Goal: Task Accomplishment & Management: Manage account settings

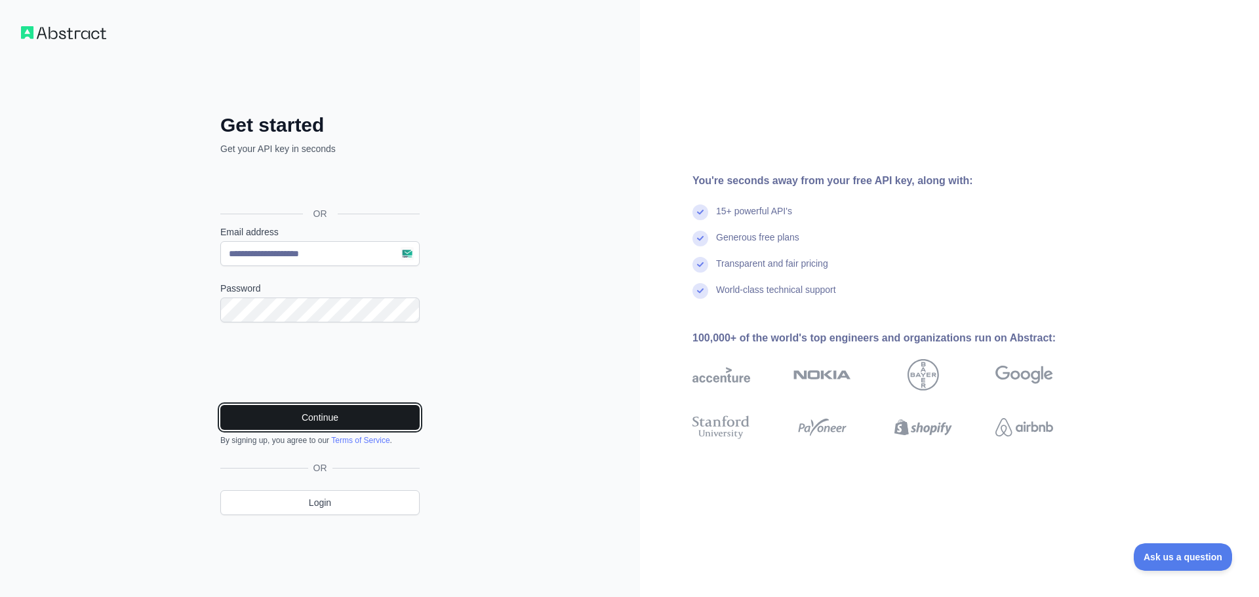
click at [289, 415] on button "Continue" at bounding box center [319, 417] width 199 height 25
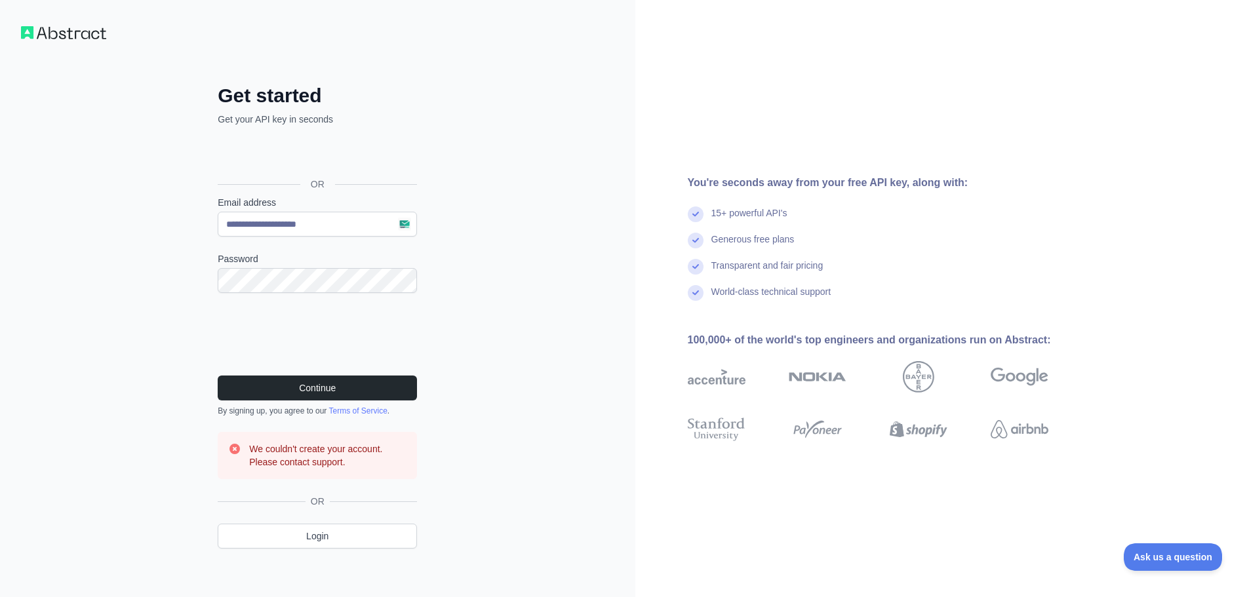
click at [329, 467] on h3 "We couldn't create your account. Please contact support." at bounding box center [327, 455] width 157 height 26
click at [326, 533] on link "Login" at bounding box center [317, 536] width 199 height 25
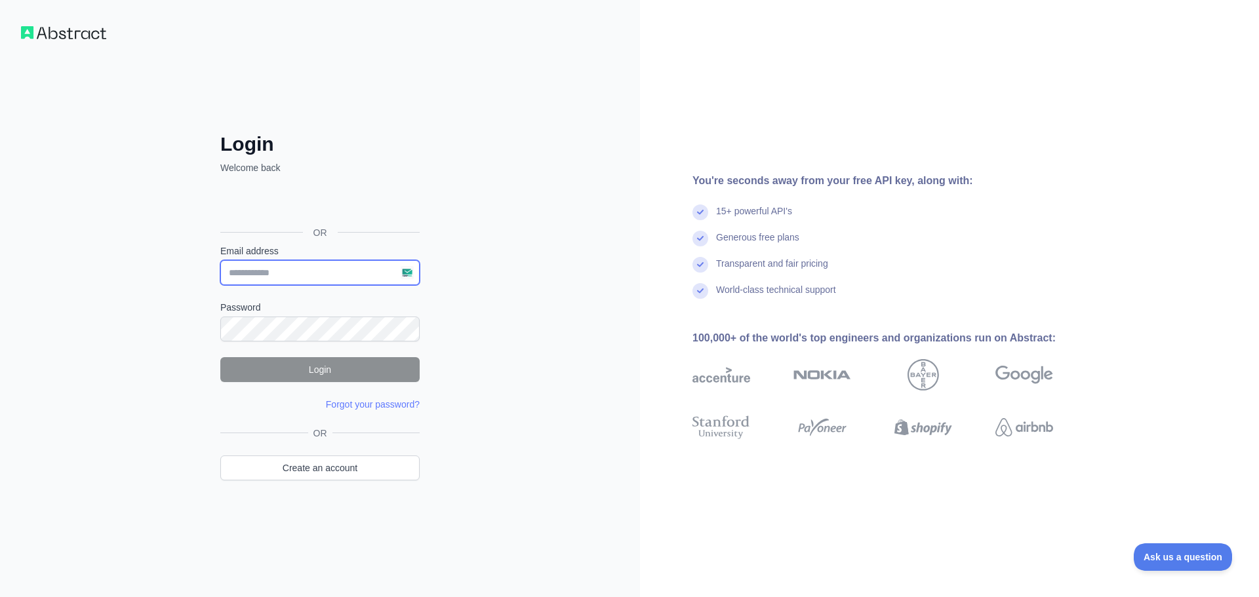
drag, startPoint x: 300, startPoint y: 273, endPoint x: 314, endPoint y: 273, distance: 13.8
click at [300, 273] on input "Email address" at bounding box center [319, 272] width 199 height 25
click at [406, 269] on input "Email address" at bounding box center [319, 272] width 199 height 25
click at [408, 277] on input "Email address" at bounding box center [319, 272] width 199 height 25
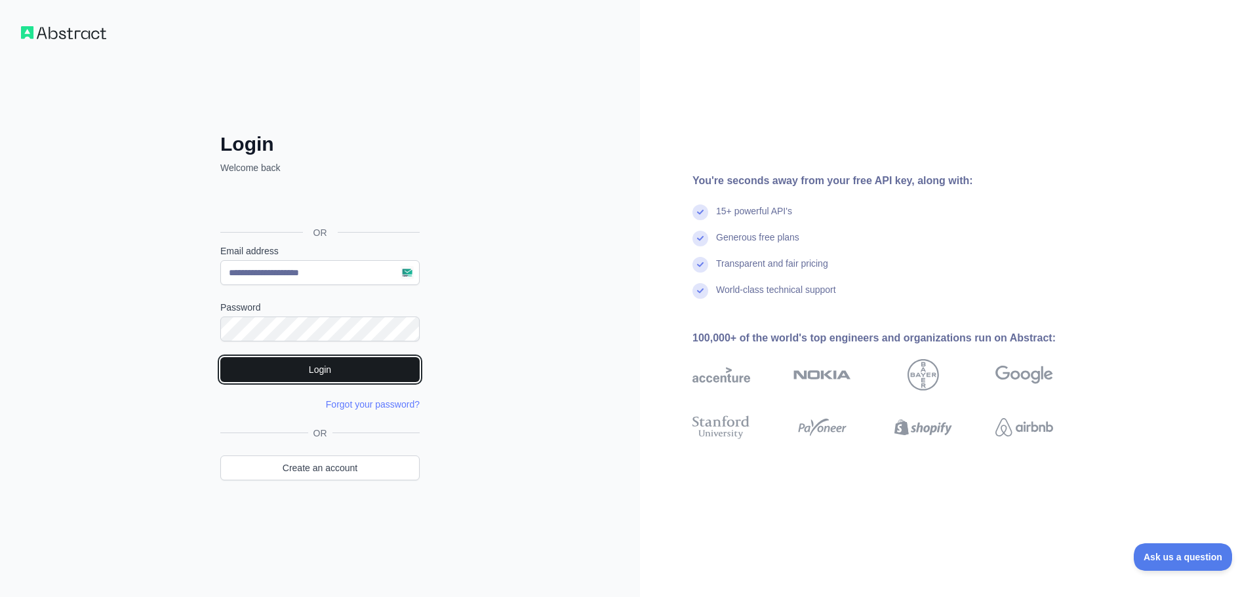
click at [323, 359] on button "Login" at bounding box center [319, 369] width 199 height 25
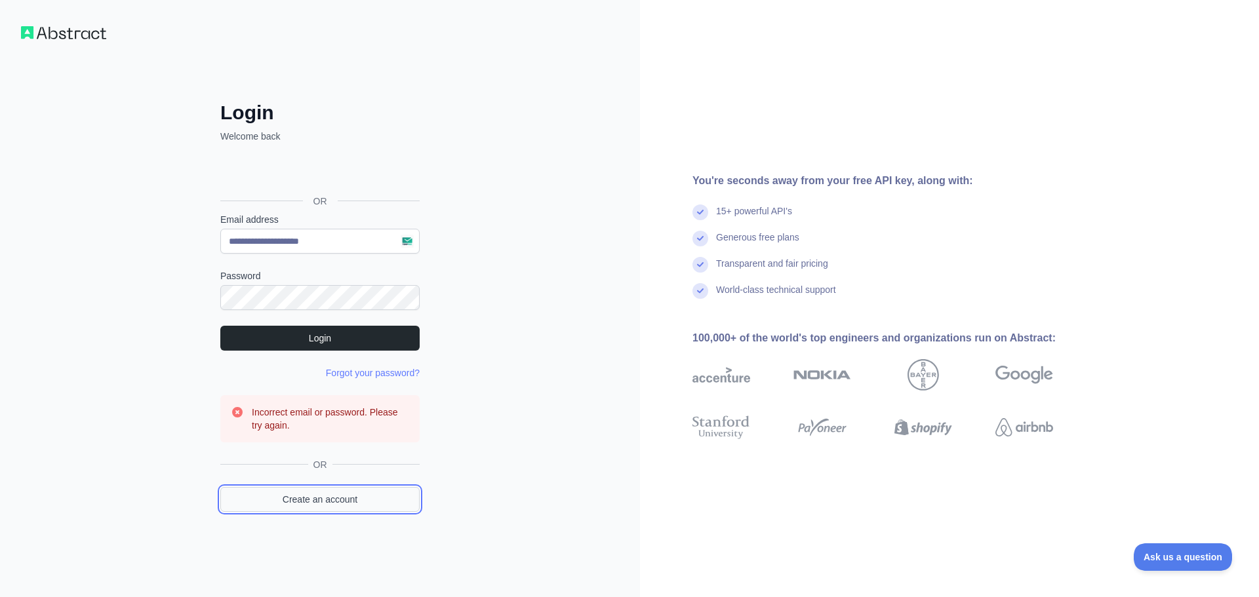
click at [326, 499] on link "Create an account" at bounding box center [319, 499] width 199 height 25
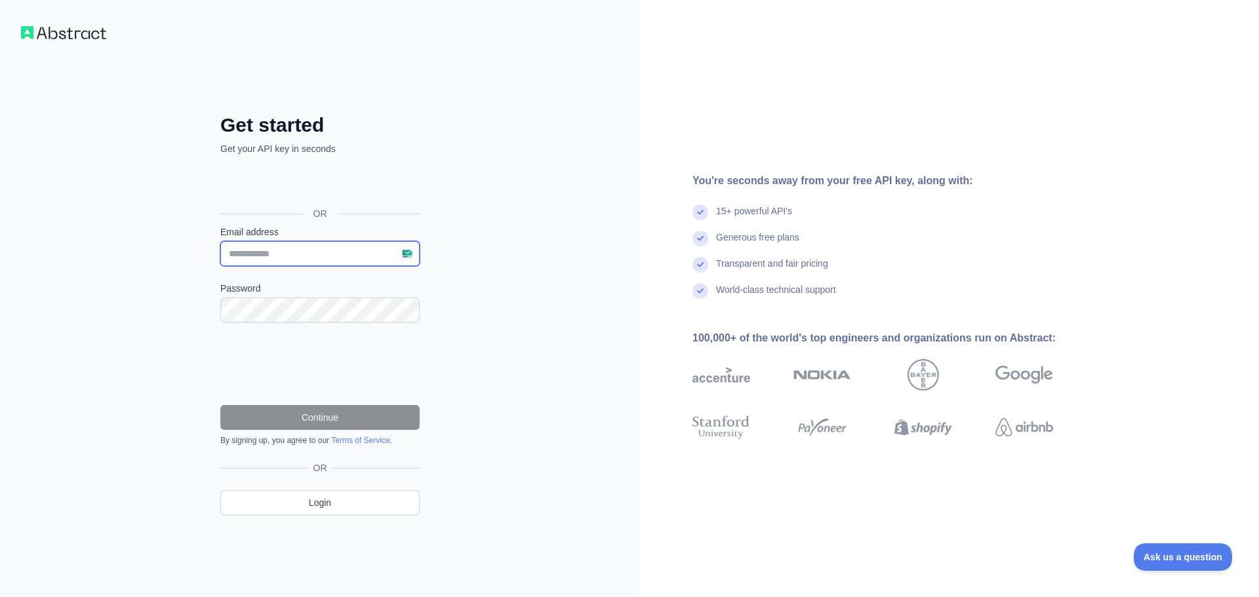
click at [262, 249] on input "Email address" at bounding box center [319, 253] width 199 height 25
click at [406, 253] on input "Email address" at bounding box center [319, 253] width 199 height 25
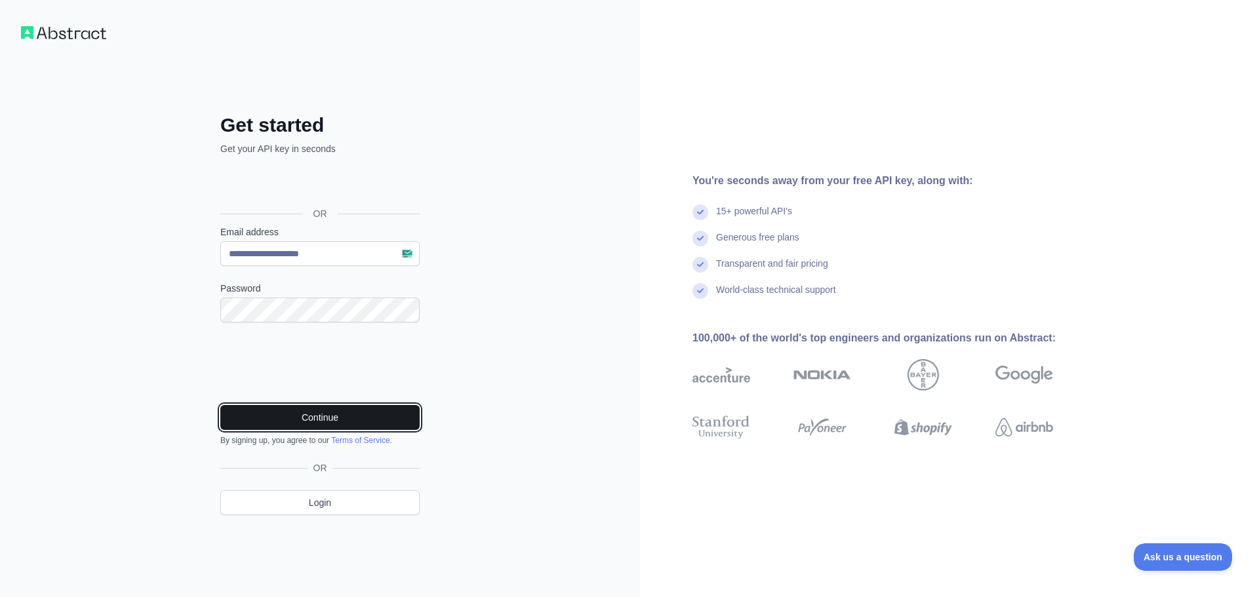
click at [328, 416] on button "Continue" at bounding box center [319, 417] width 199 height 25
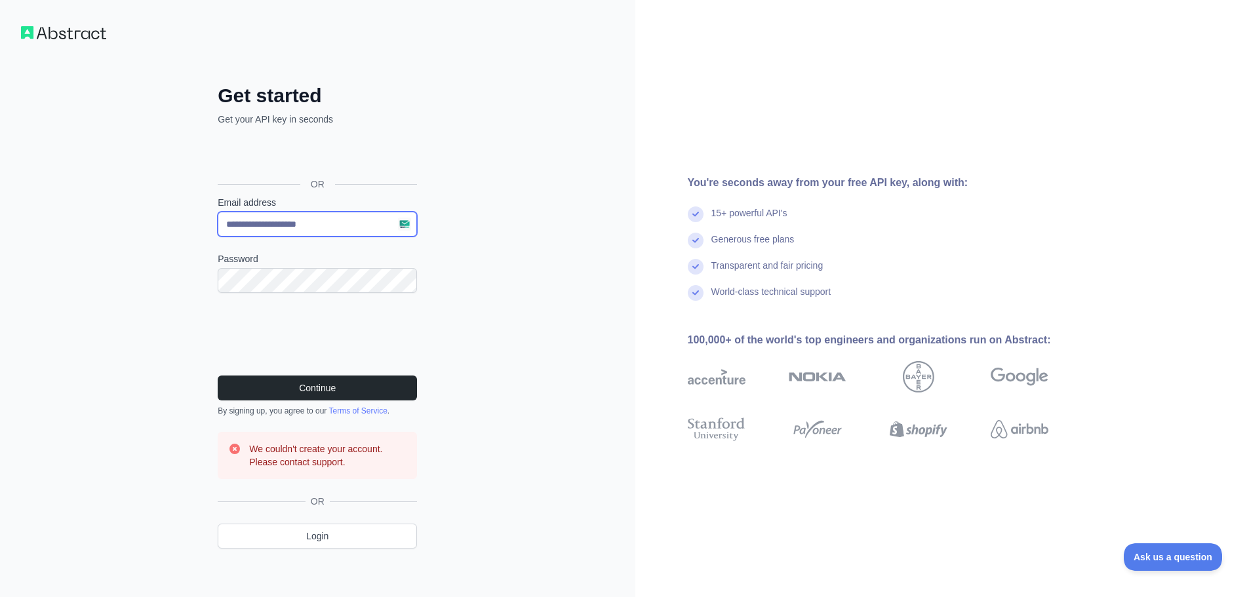
click at [380, 226] on input "Email address" at bounding box center [317, 224] width 199 height 25
type input "**********"
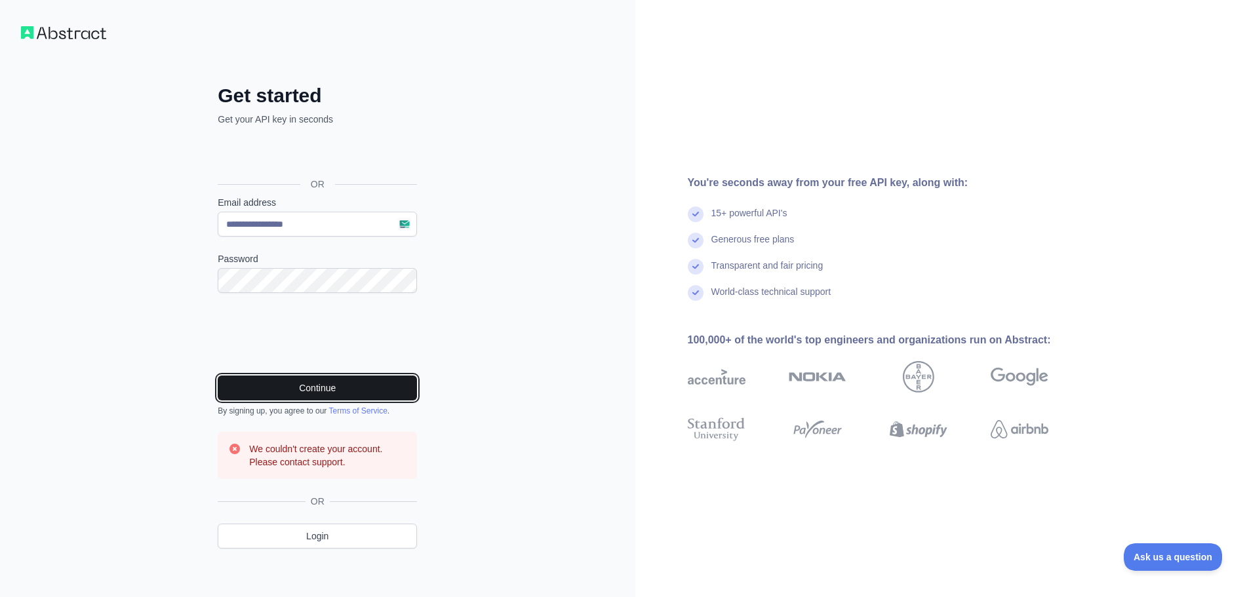
click at [303, 394] on button "Continue" at bounding box center [317, 388] width 199 height 25
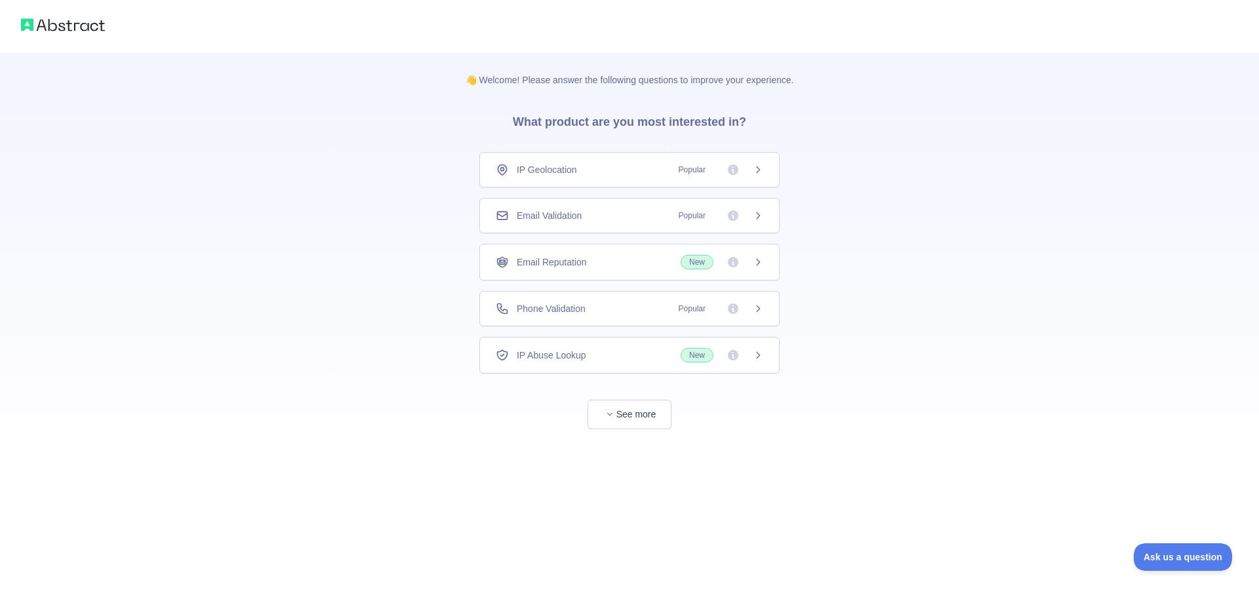
click at [611, 213] on div "Email Validation Popular" at bounding box center [629, 215] width 267 height 13
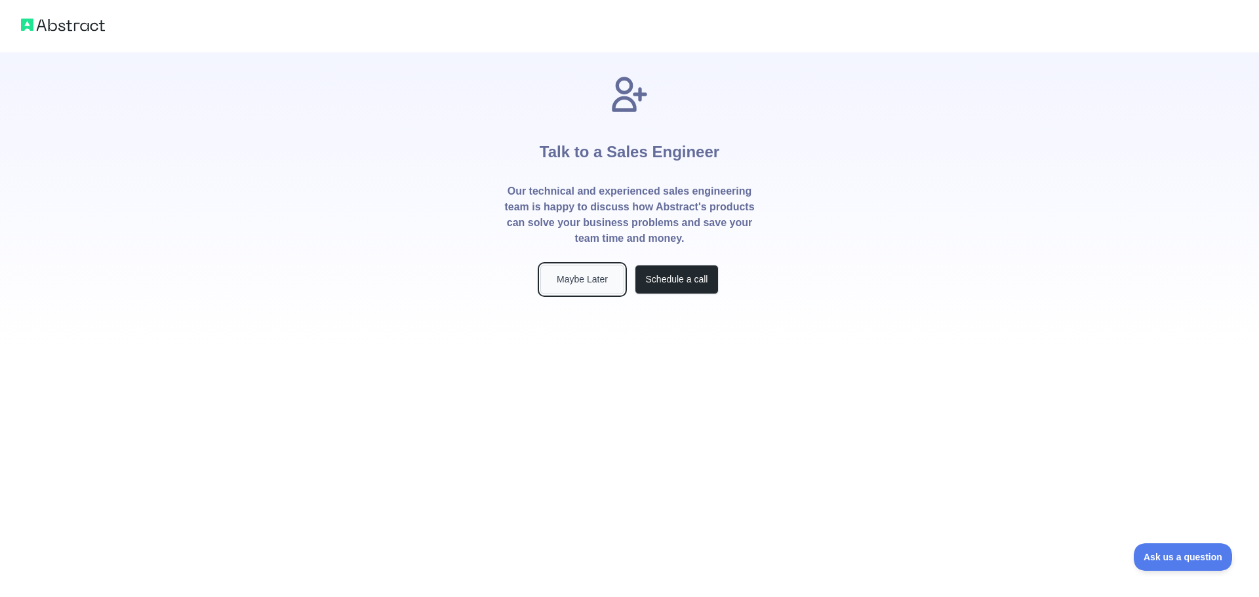
click at [576, 282] on button "Maybe Later" at bounding box center [582, 279] width 84 height 29
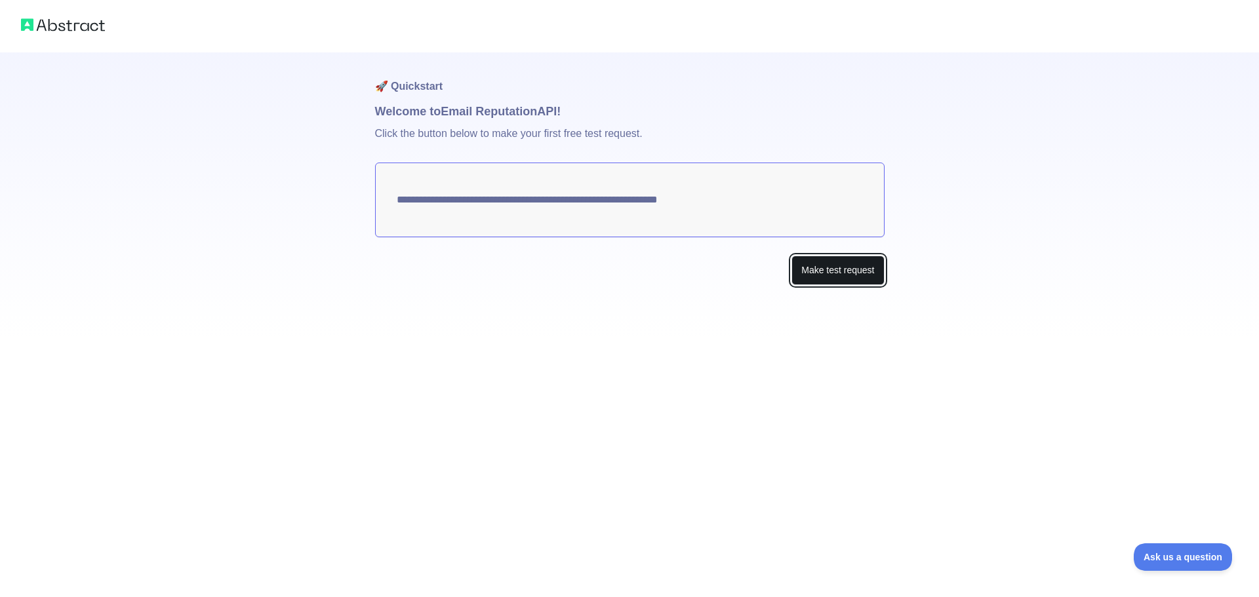
click at [812, 272] on button "Make test request" at bounding box center [837, 270] width 92 height 29
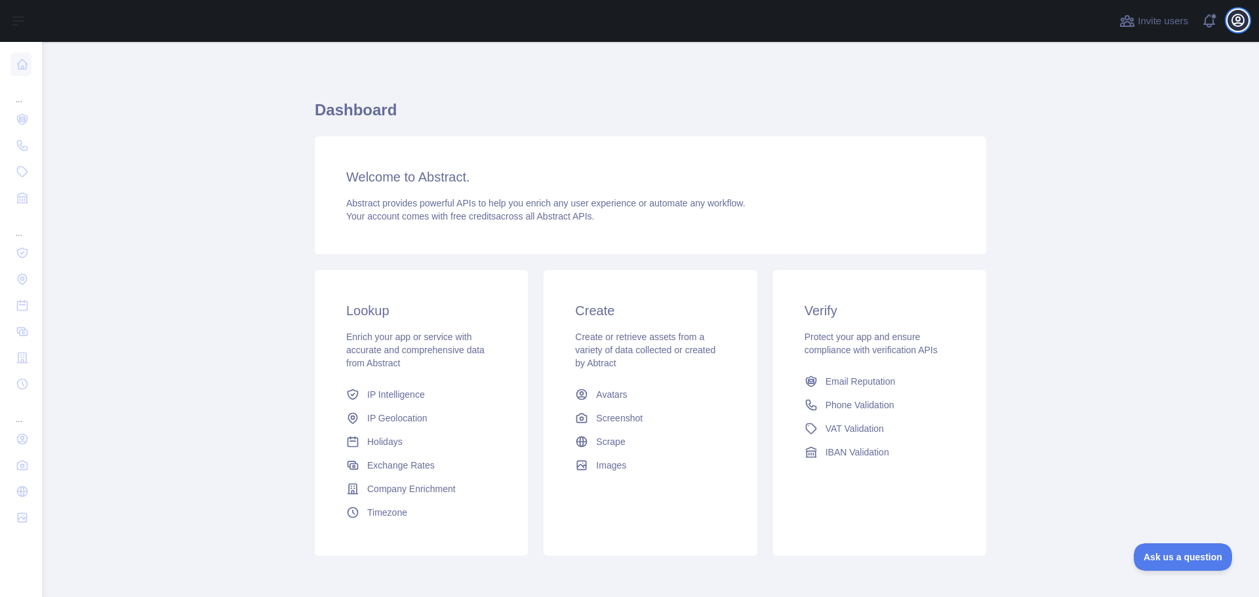
click at [1245, 20] on icon "button" at bounding box center [1238, 20] width 16 height 16
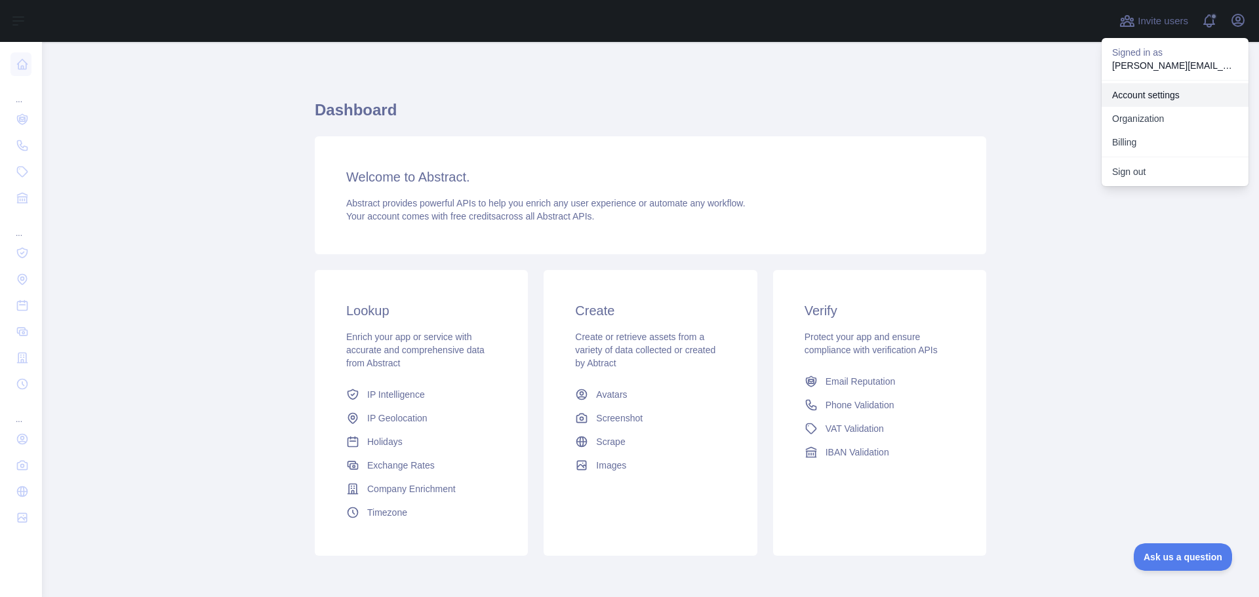
click at [1136, 98] on link "Account settings" at bounding box center [1174, 95] width 147 height 24
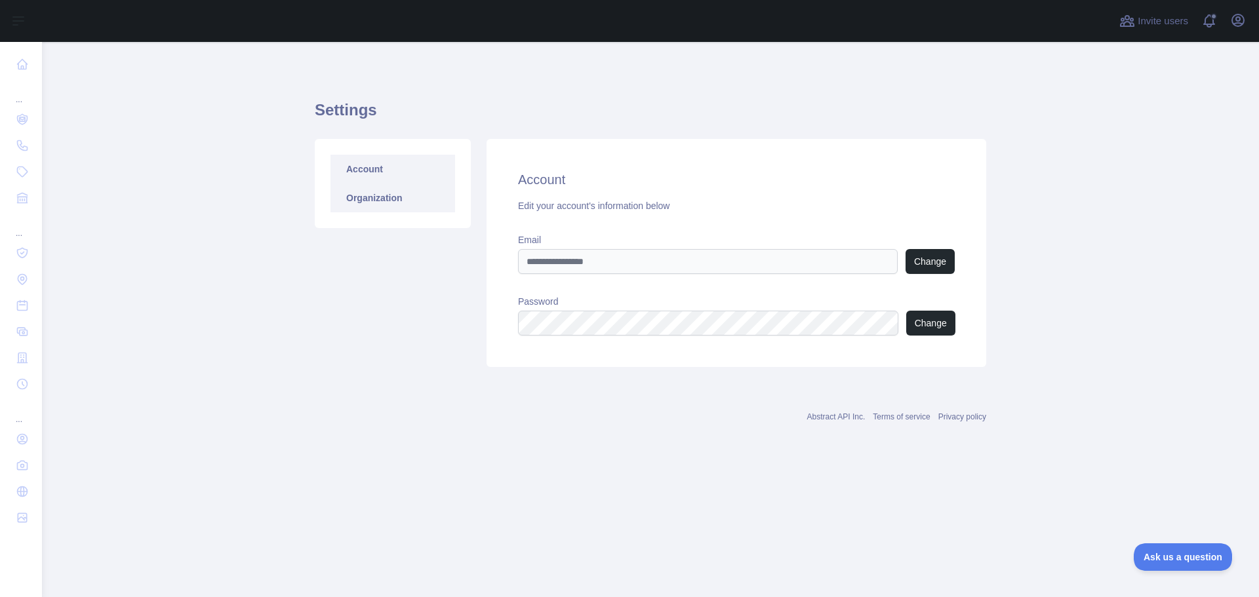
click at [368, 192] on link "Organization" at bounding box center [392, 198] width 125 height 29
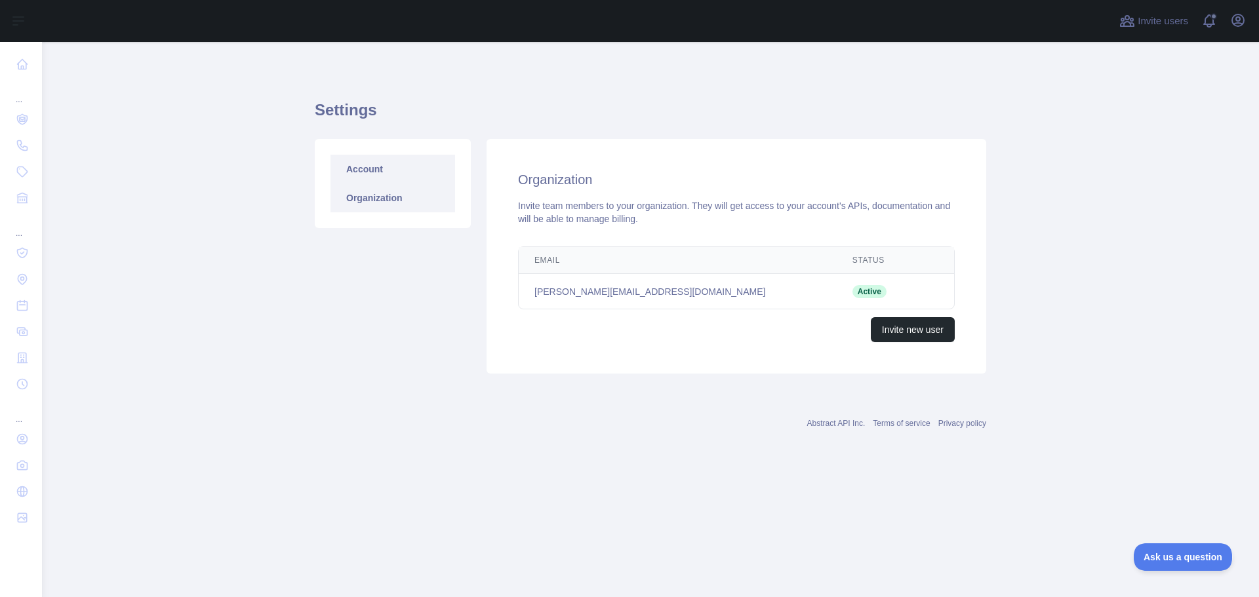
click at [380, 176] on link "Account" at bounding box center [392, 169] width 125 height 29
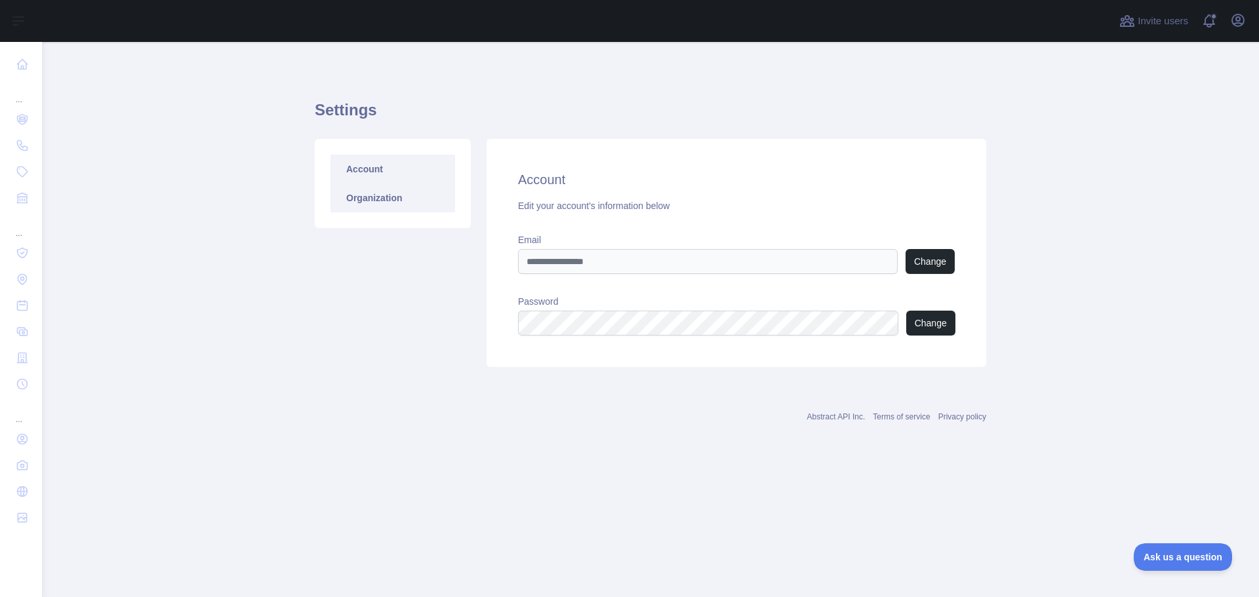
click at [376, 200] on link "Organization" at bounding box center [392, 198] width 125 height 29
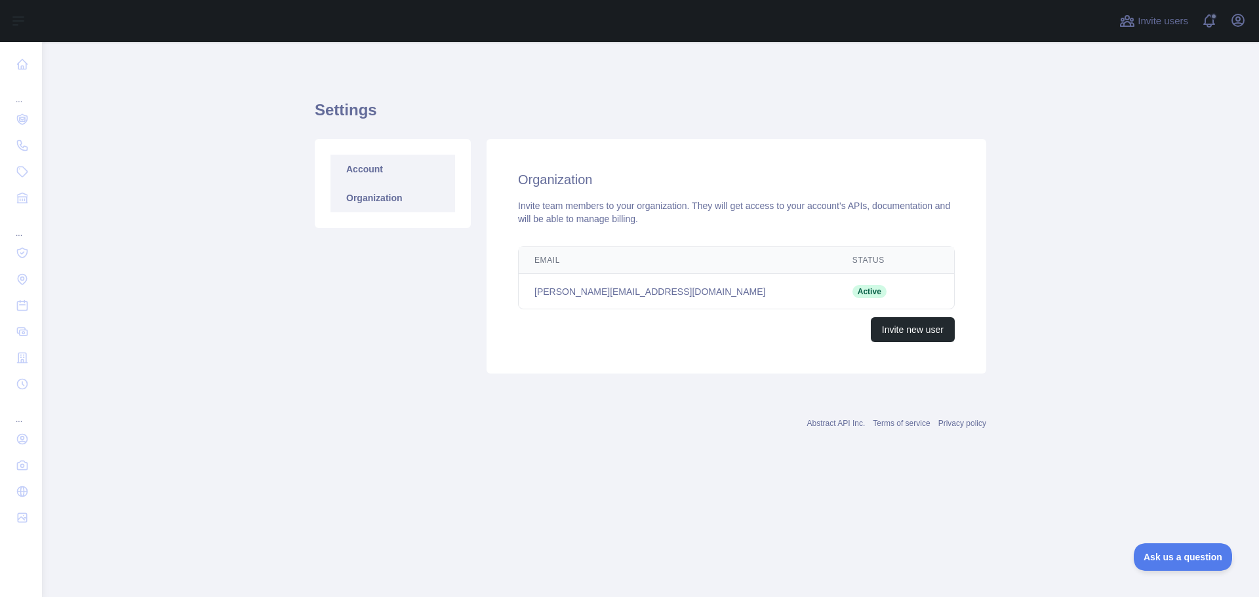
click at [365, 165] on link "Account" at bounding box center [392, 169] width 125 height 29
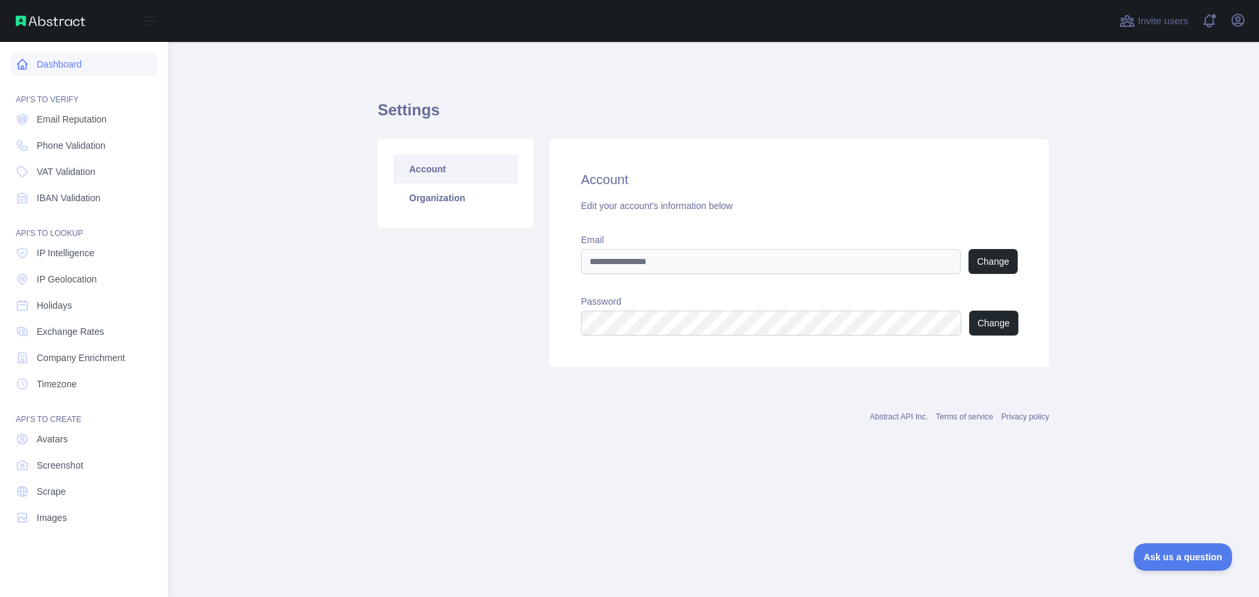
click at [24, 66] on icon at bounding box center [23, 65] width 10 height 10
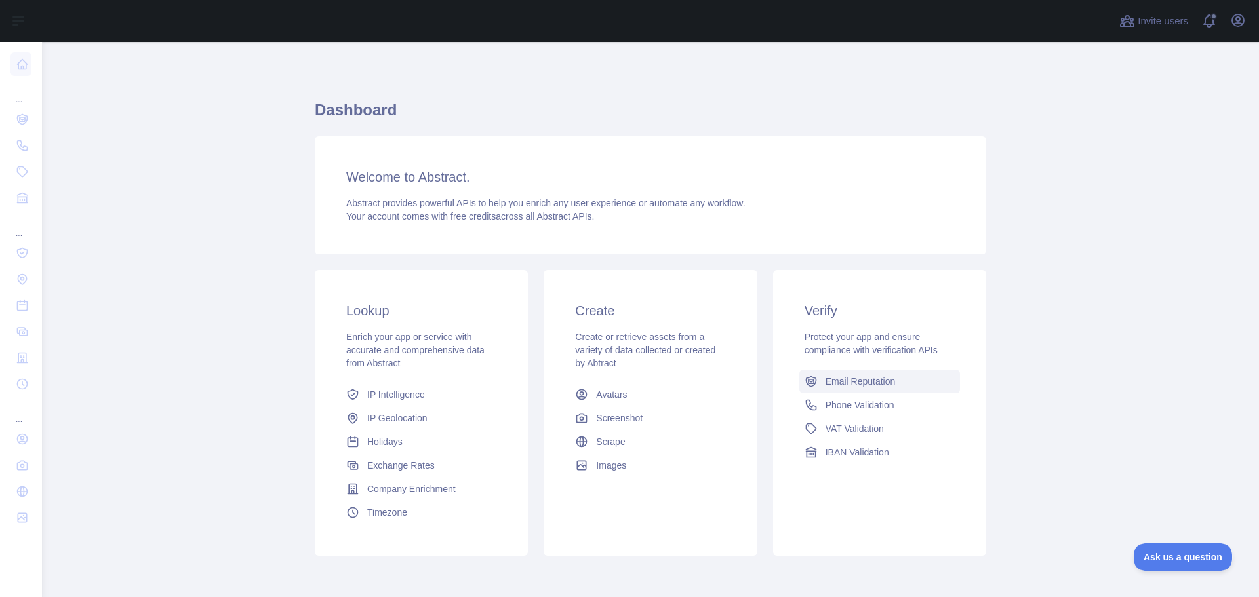
click at [859, 376] on span "Email Reputation" at bounding box center [860, 381] width 70 height 13
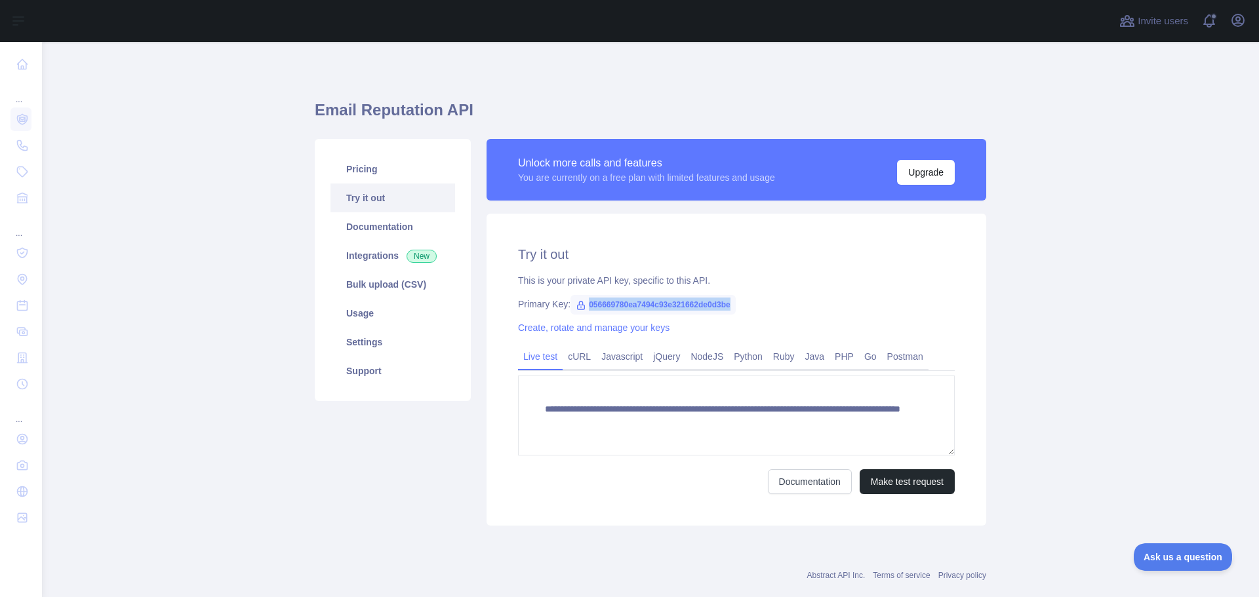
copy span "056669780ea7494c93e321662de0d3be"
drag, startPoint x: 723, startPoint y: 305, endPoint x: 581, endPoint y: 304, distance: 142.3
click at [581, 304] on span "056669780ea7494c93e321662de0d3be" at bounding box center [652, 305] width 165 height 20
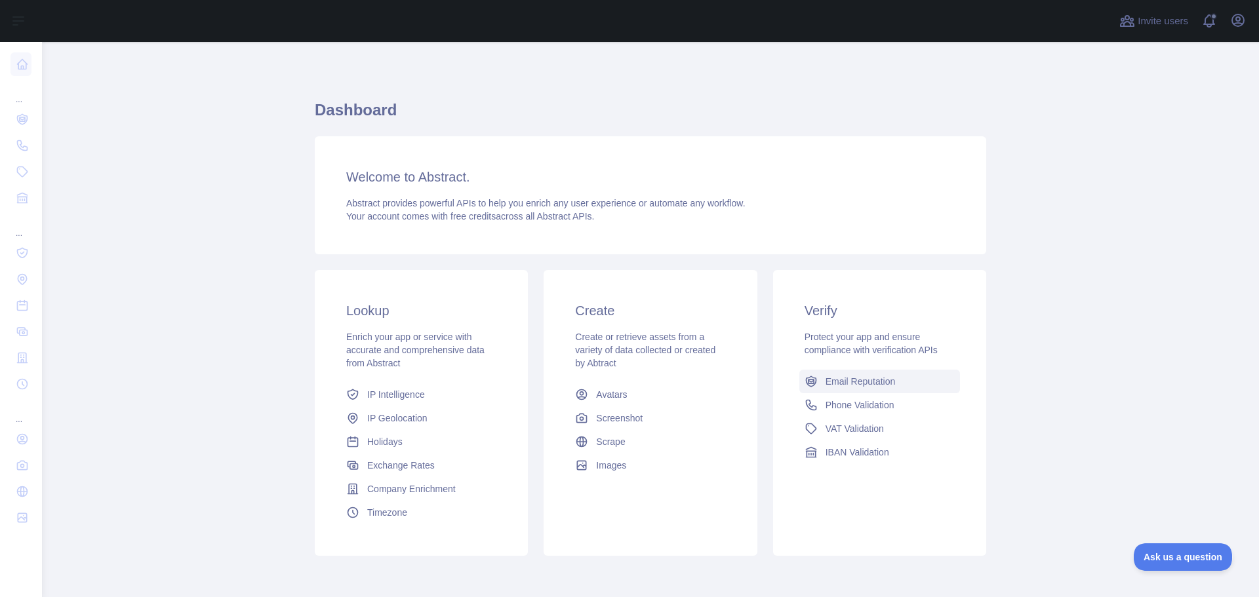
click at [839, 376] on span "Email Reputation" at bounding box center [860, 381] width 70 height 13
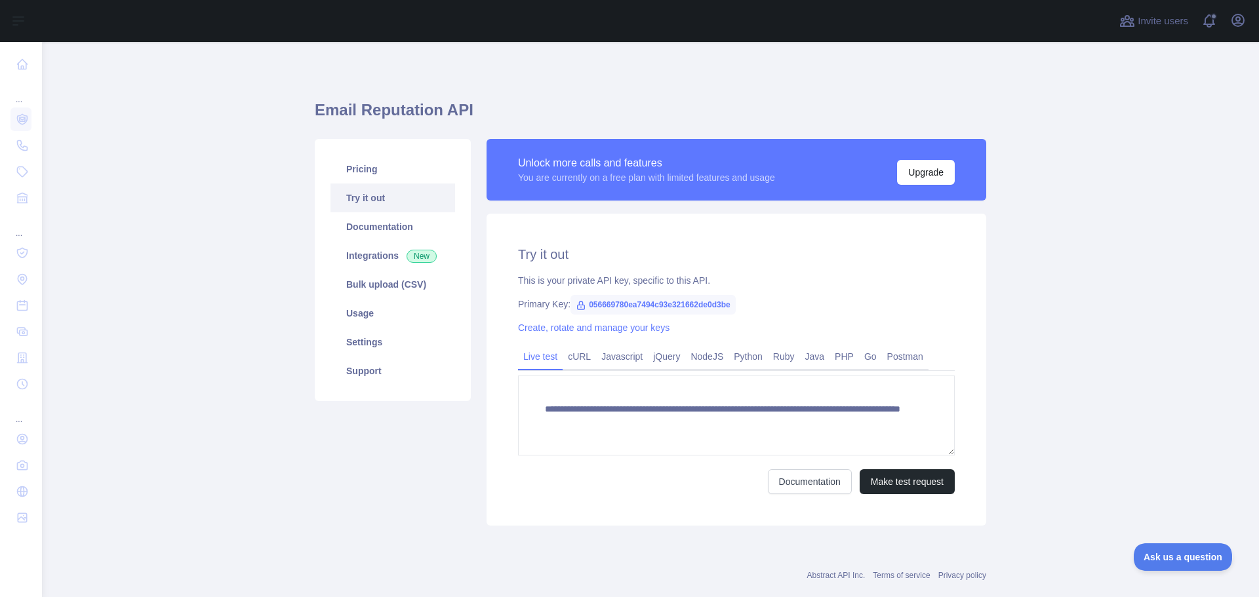
click at [349, 197] on link "Try it out" at bounding box center [392, 198] width 125 height 29
click at [349, 174] on link "Pricing" at bounding box center [392, 169] width 125 height 29
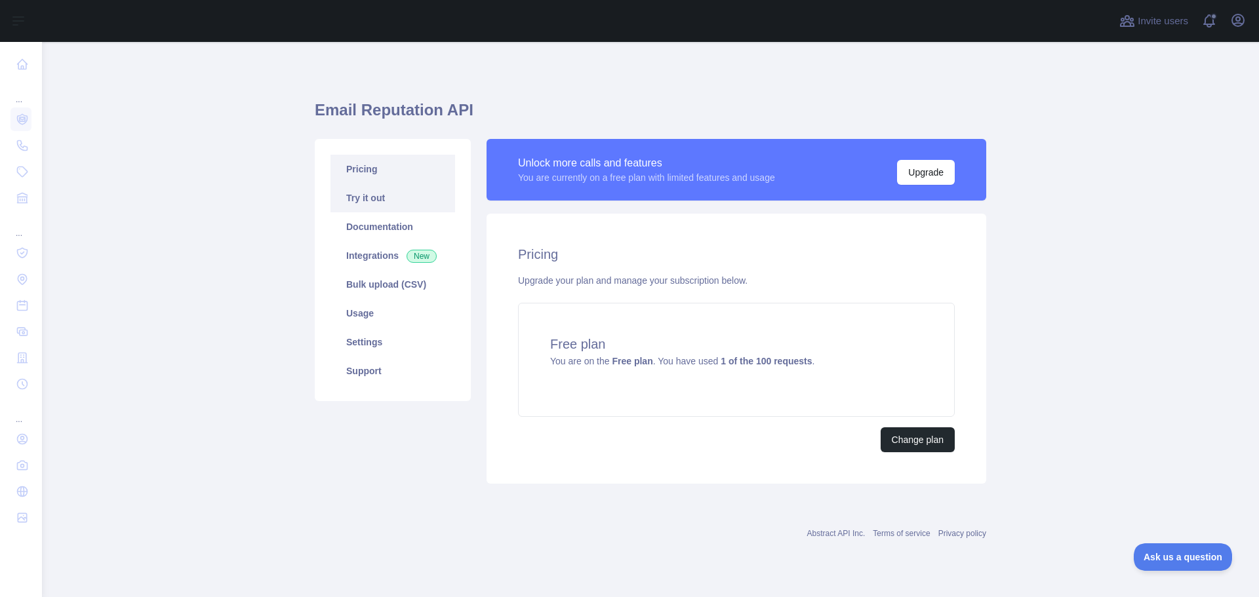
click at [355, 201] on link "Try it out" at bounding box center [392, 198] width 125 height 29
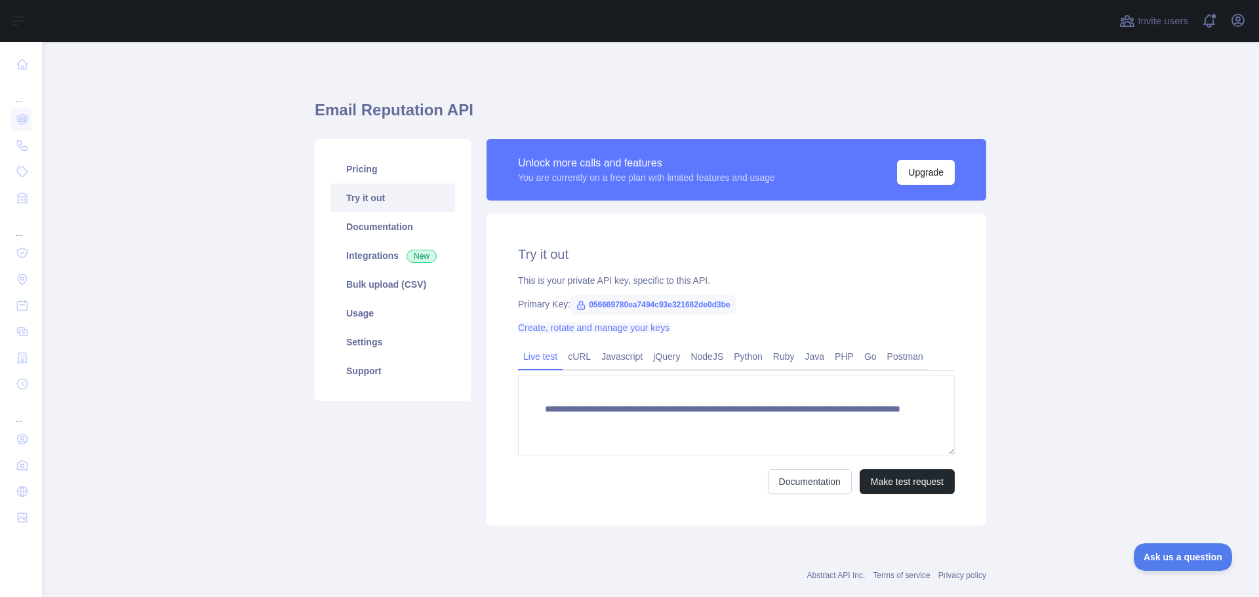
click at [593, 328] on link "Create, rotate and manage your keys" at bounding box center [593, 328] width 151 height 10
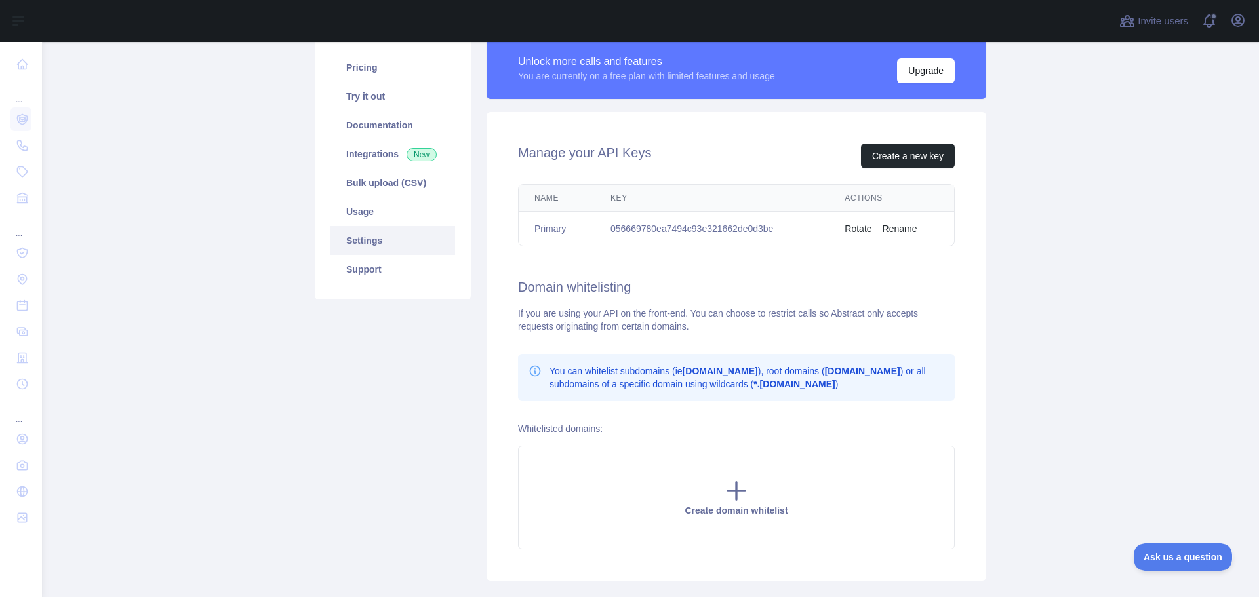
scroll to position [66, 0]
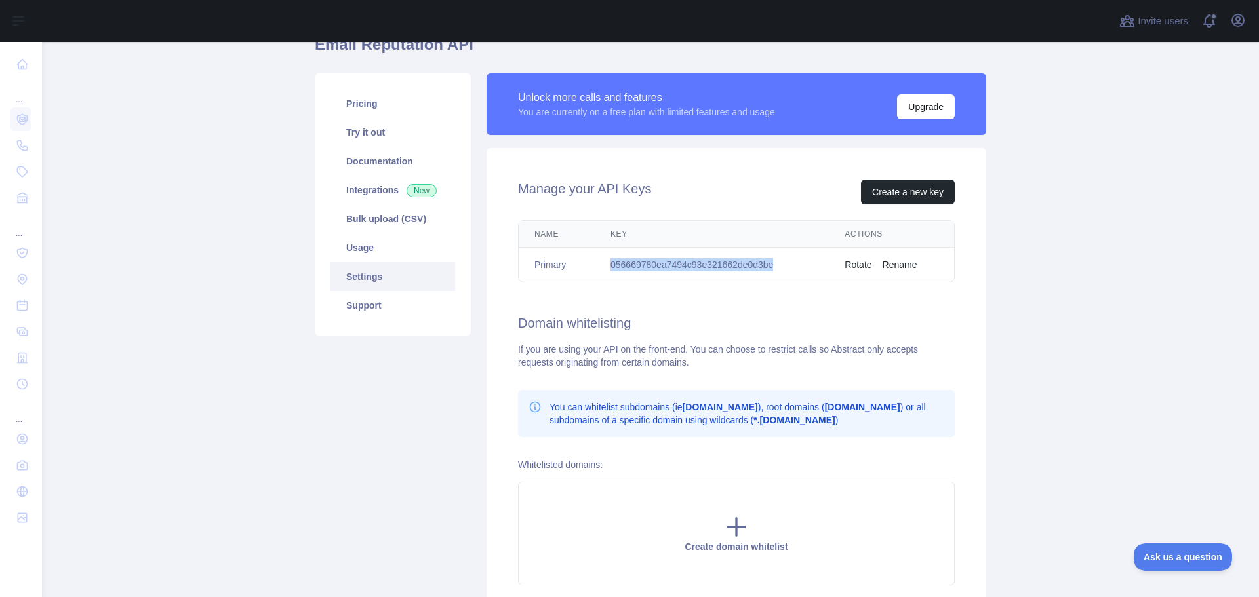
copy td "056669780ea7494c93e321662de0d3be"
drag, startPoint x: 768, startPoint y: 265, endPoint x: 599, endPoint y: 269, distance: 169.8
click at [599, 269] on td "056669780ea7494c93e321662de0d3be" at bounding box center [712, 265] width 234 height 35
copy td "056669780ea7494c93e321662de0d3be"
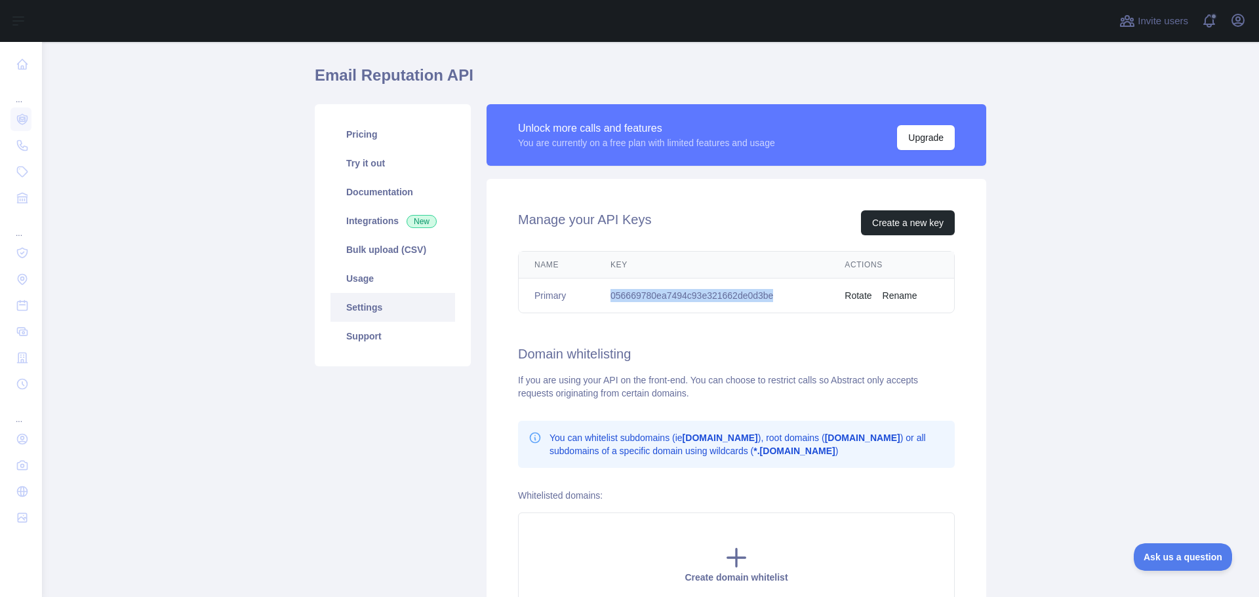
scroll to position [0, 0]
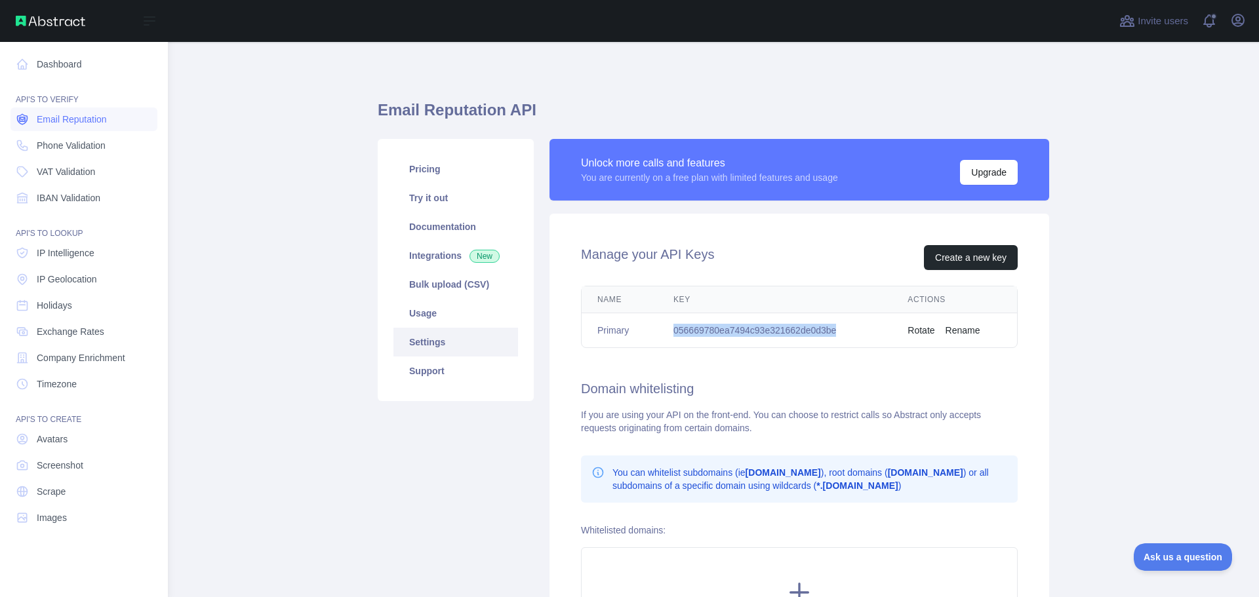
click at [60, 119] on span "Email Reputation" at bounding box center [72, 119] width 70 height 13
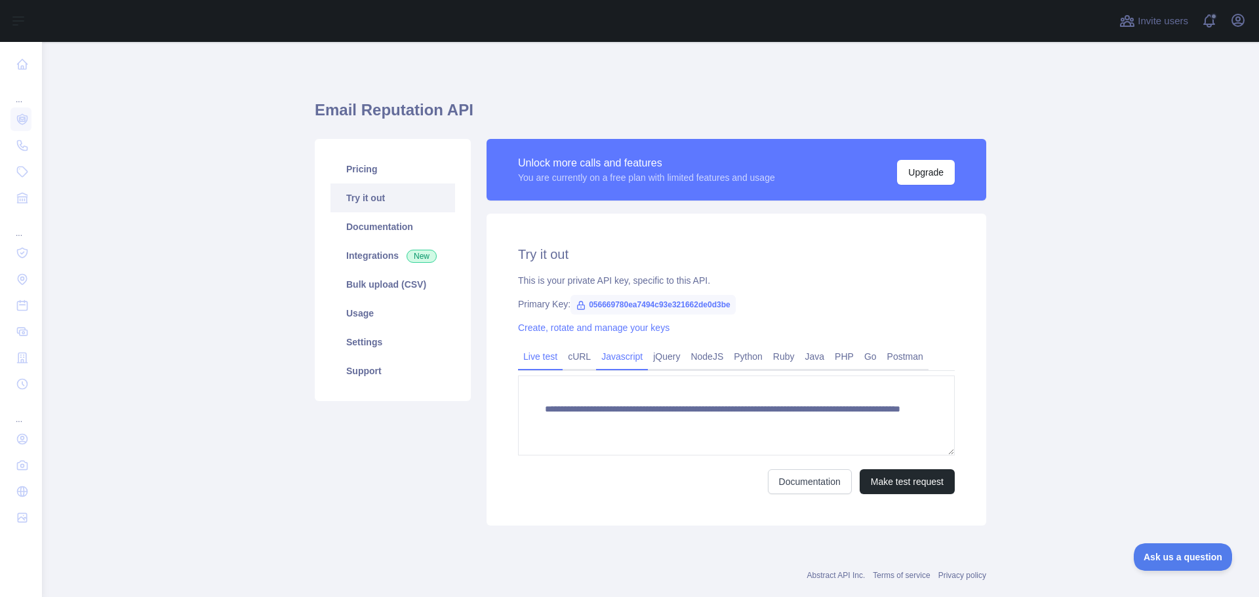
click at [601, 359] on link "Javascript" at bounding box center [622, 356] width 52 height 21
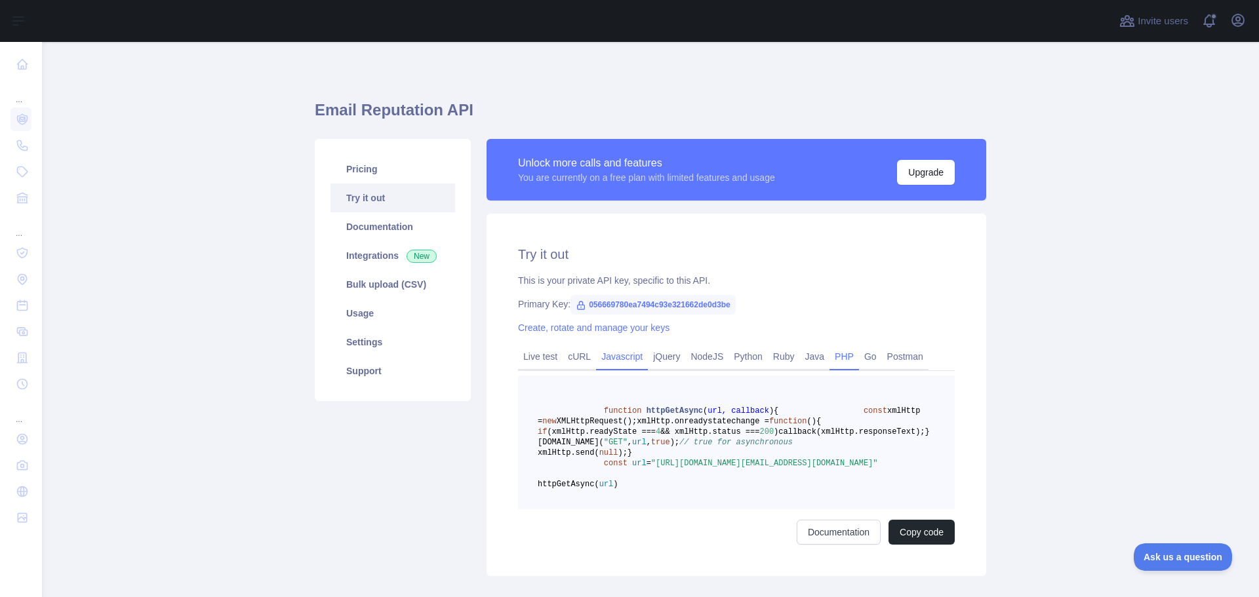
click at [836, 355] on link "PHP" at bounding box center [843, 356] width 29 height 21
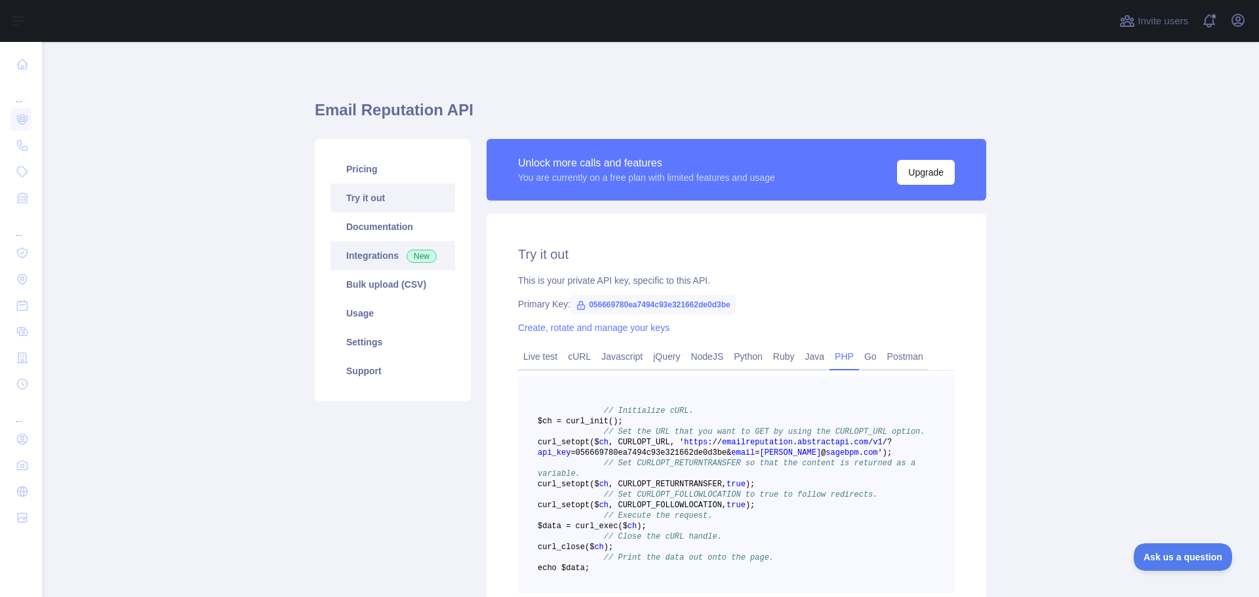
click at [357, 254] on link "Integrations New" at bounding box center [392, 255] width 125 height 29
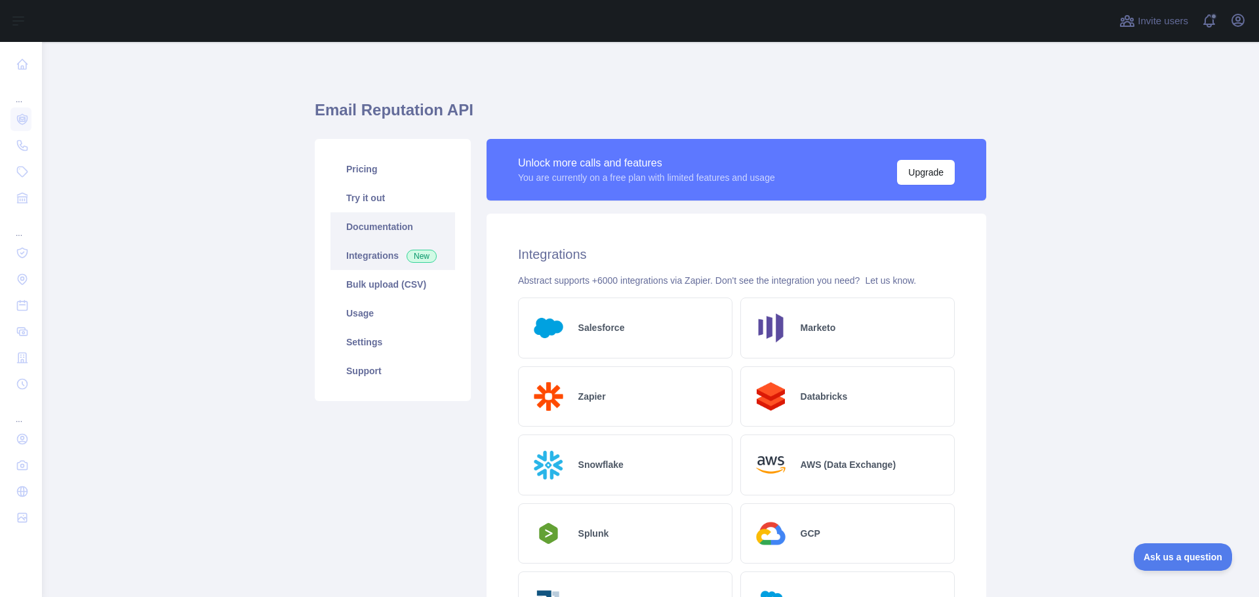
click at [389, 232] on link "Documentation" at bounding box center [392, 226] width 125 height 29
click at [361, 224] on link "Documentation" at bounding box center [392, 226] width 125 height 29
click at [375, 226] on link "Documentation" at bounding box center [392, 226] width 125 height 29
click at [383, 332] on link "Settings" at bounding box center [392, 342] width 125 height 29
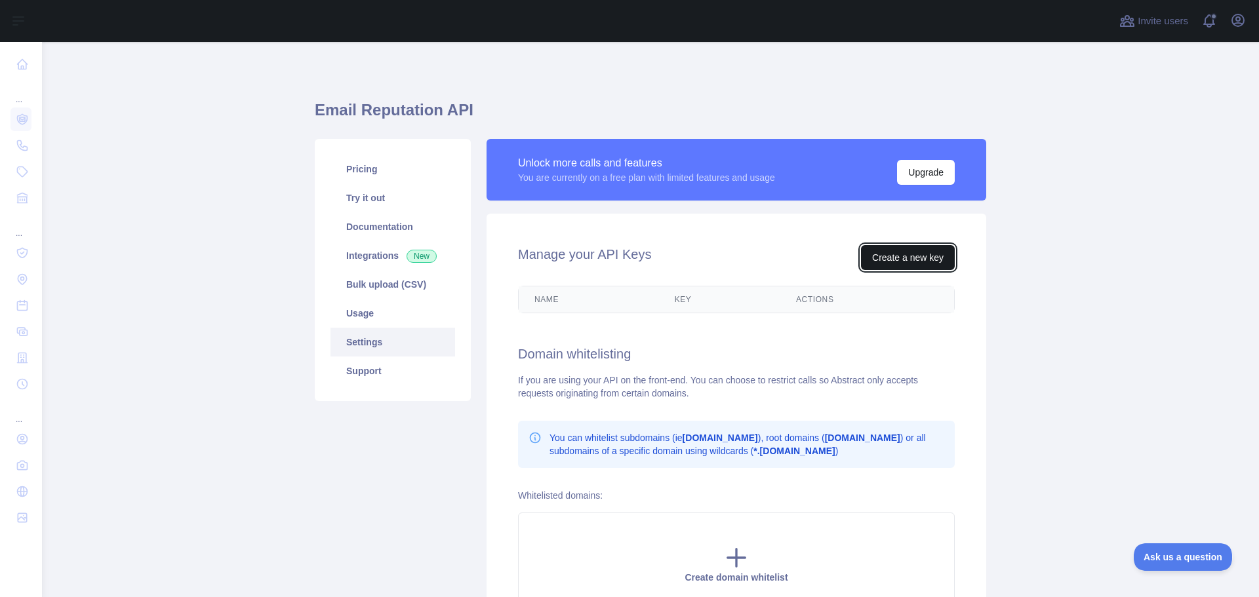
click at [894, 266] on button "Create a new key" at bounding box center [908, 257] width 94 height 25
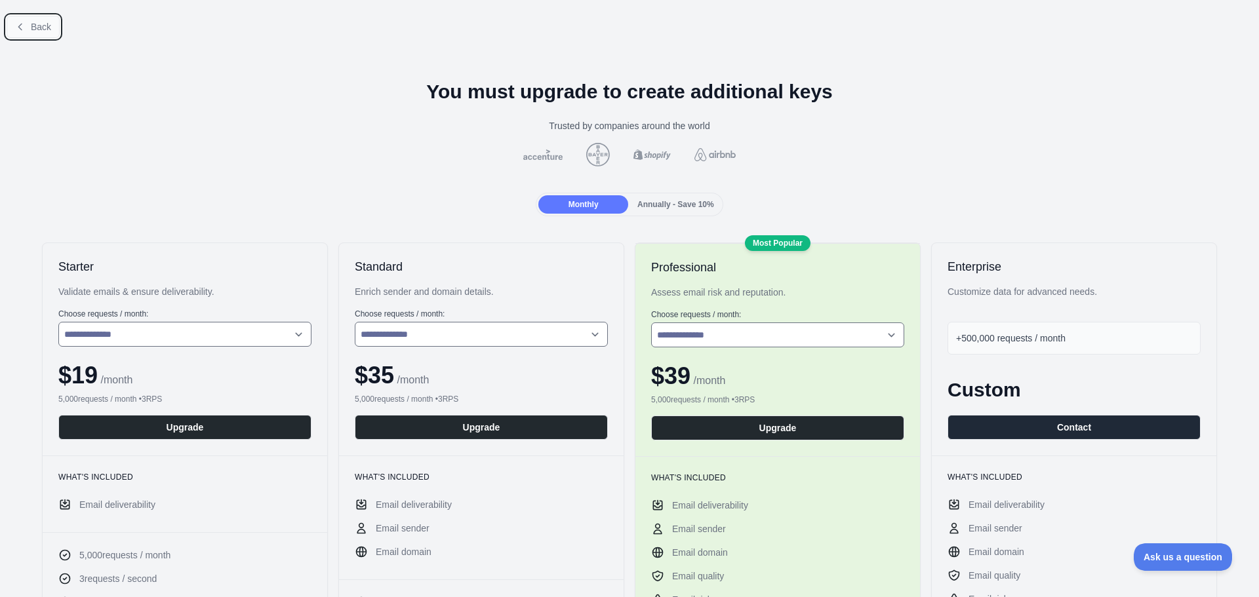
click at [21, 29] on icon at bounding box center [19, 27] width 3 height 6
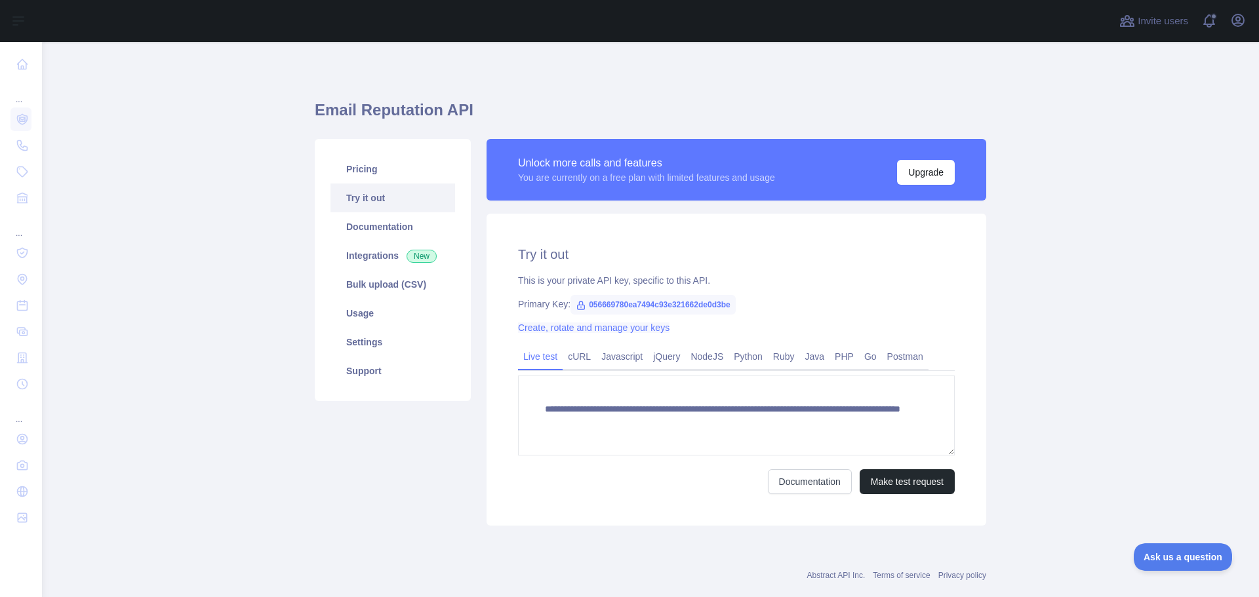
click at [597, 323] on link "Create, rotate and manage your keys" at bounding box center [593, 328] width 151 height 10
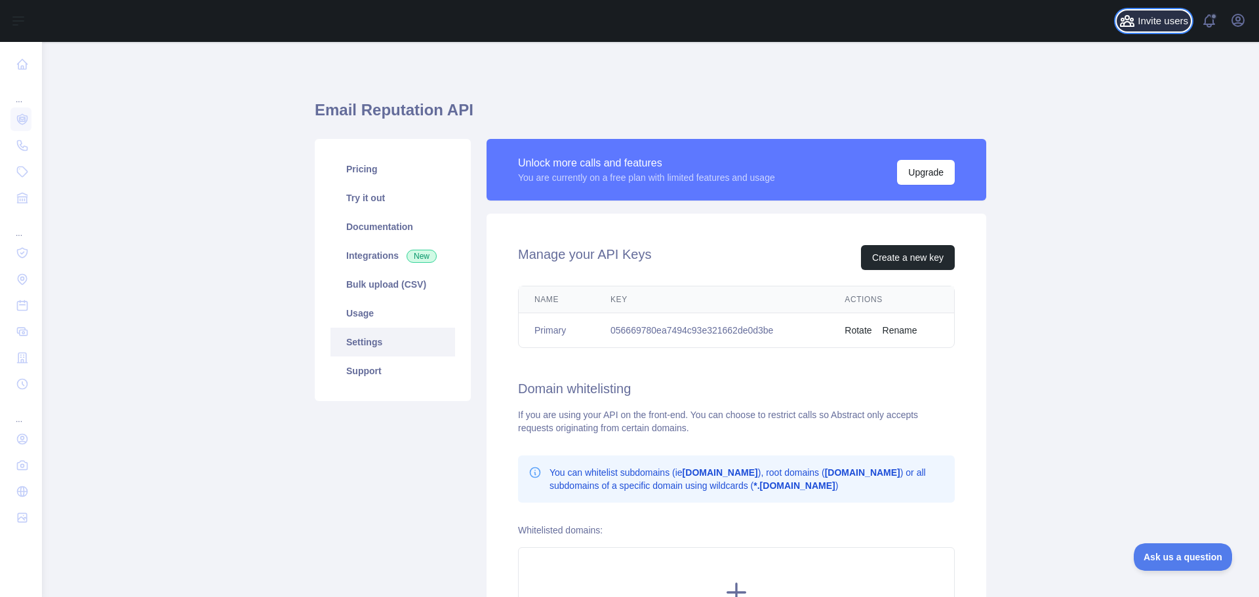
click at [1162, 24] on span "Invite users" at bounding box center [1162, 21] width 50 height 15
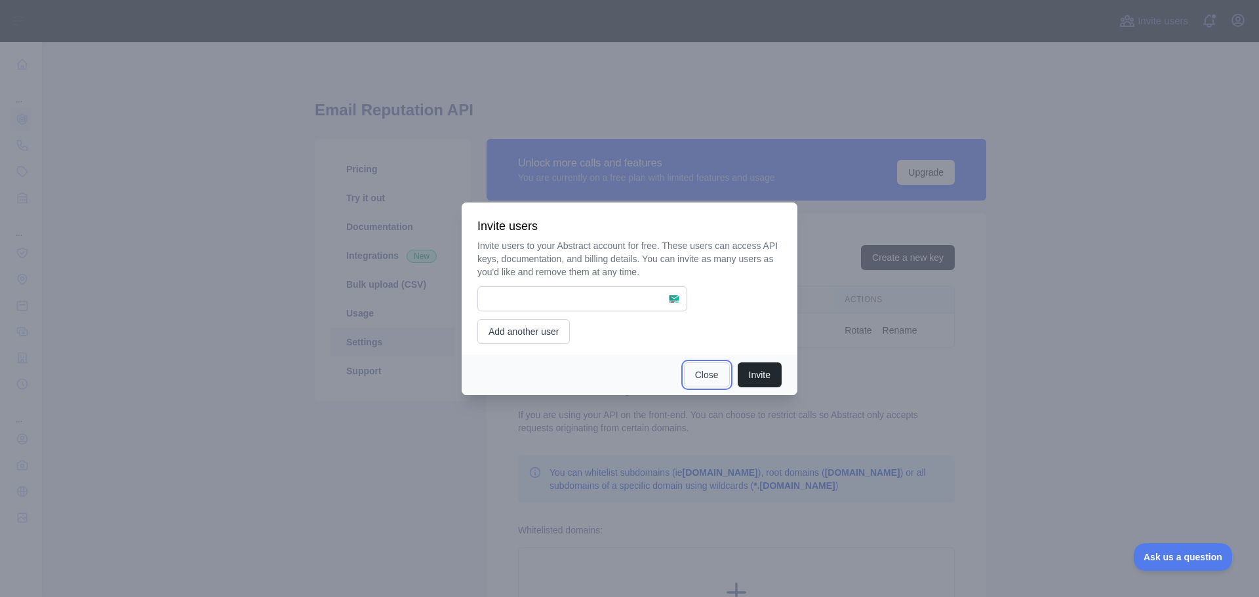
click at [698, 379] on button "Close" at bounding box center [707, 375] width 46 height 25
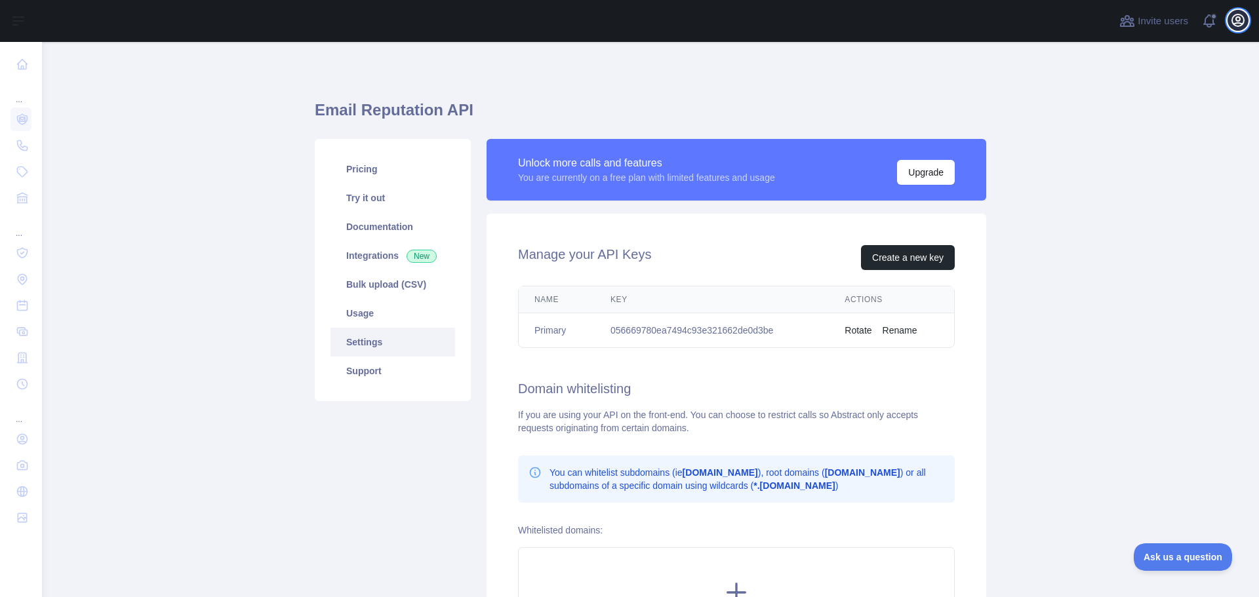
click at [1231, 27] on icon "button" at bounding box center [1238, 20] width 16 height 16
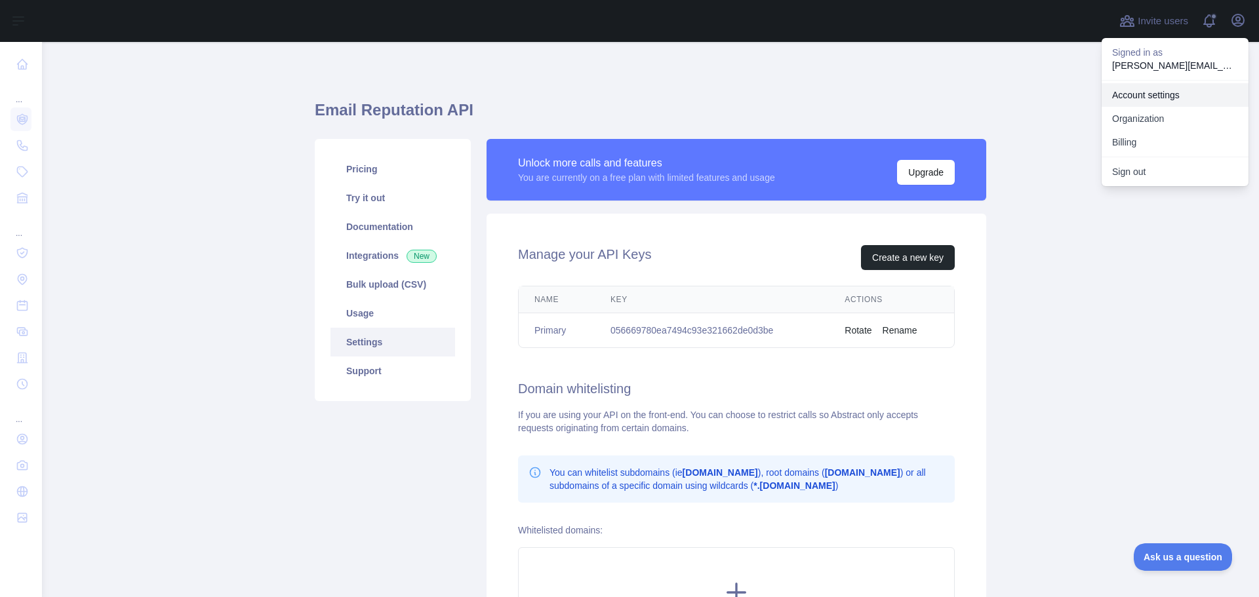
click at [1135, 92] on link "Account settings" at bounding box center [1174, 95] width 147 height 24
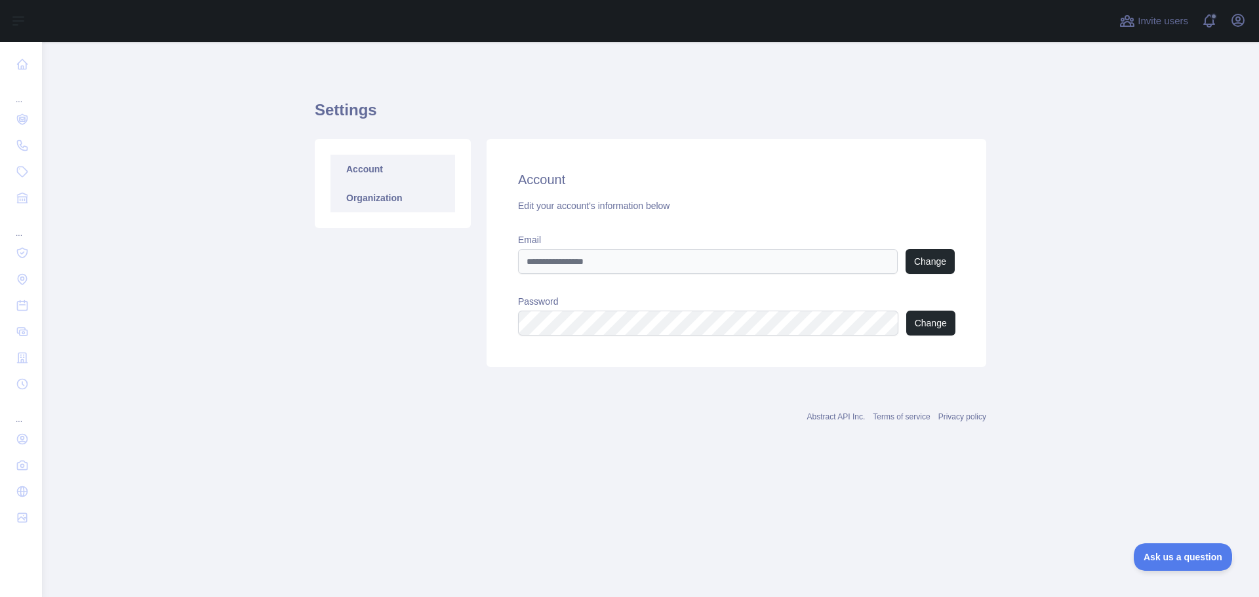
click at [384, 200] on link "Organization" at bounding box center [392, 198] width 125 height 29
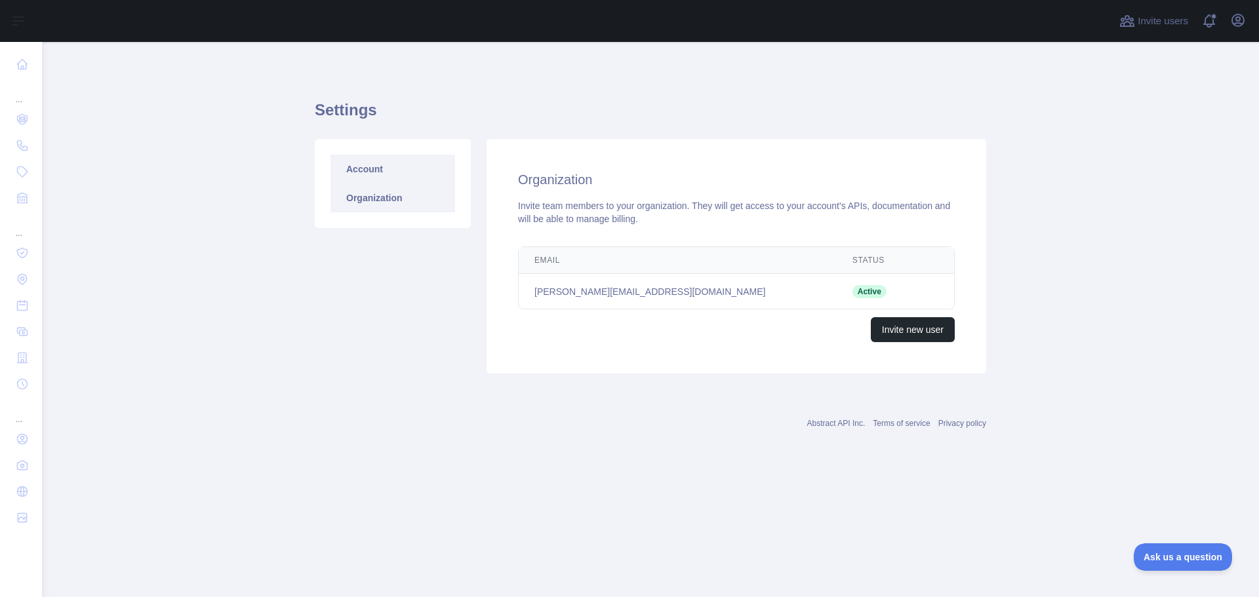
click at [378, 165] on link "Account" at bounding box center [392, 169] width 125 height 29
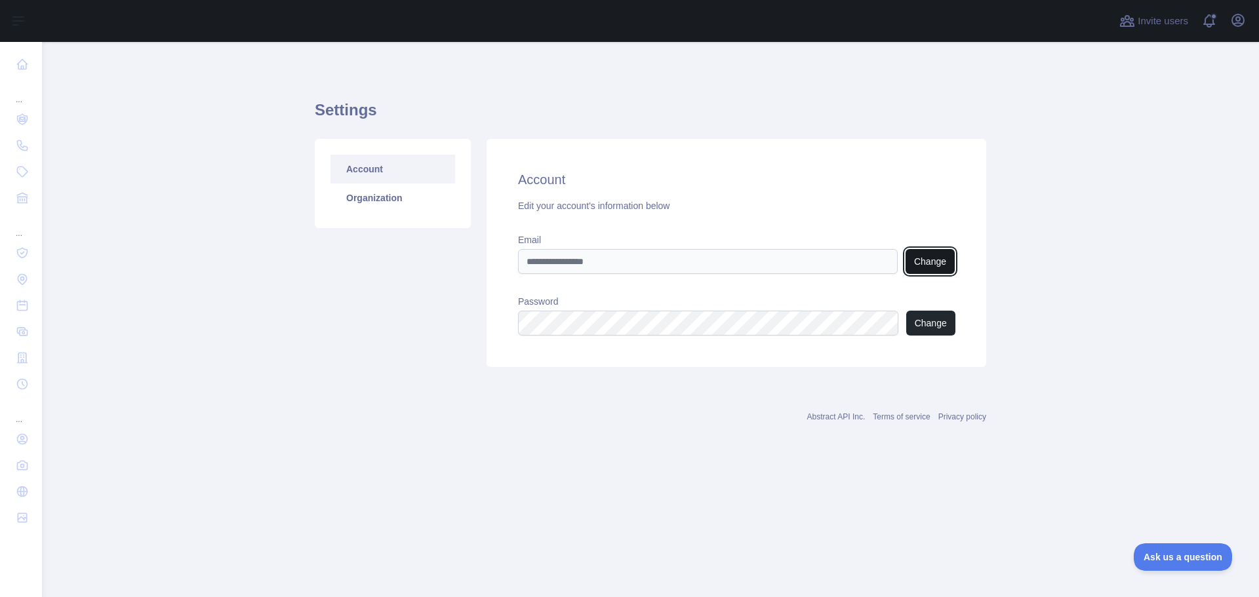
click at [918, 262] on button "Change" at bounding box center [929, 261] width 49 height 25
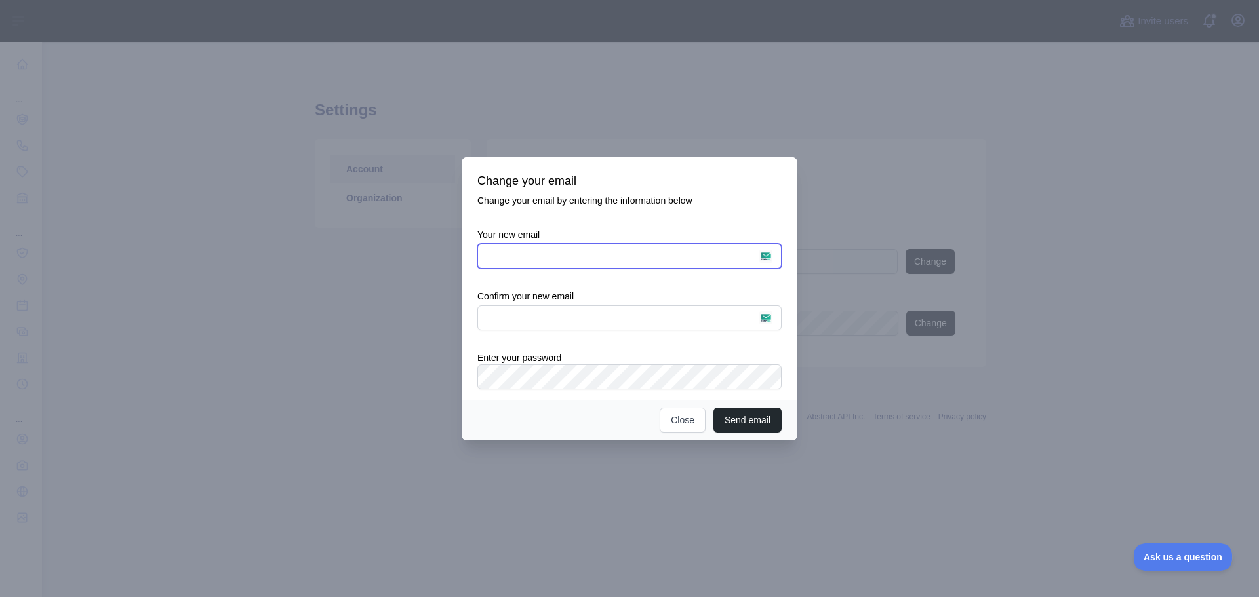
click at [768, 258] on input "Your new email" at bounding box center [629, 256] width 304 height 25
click at [766, 259] on input "Your new email" at bounding box center [629, 256] width 304 height 25
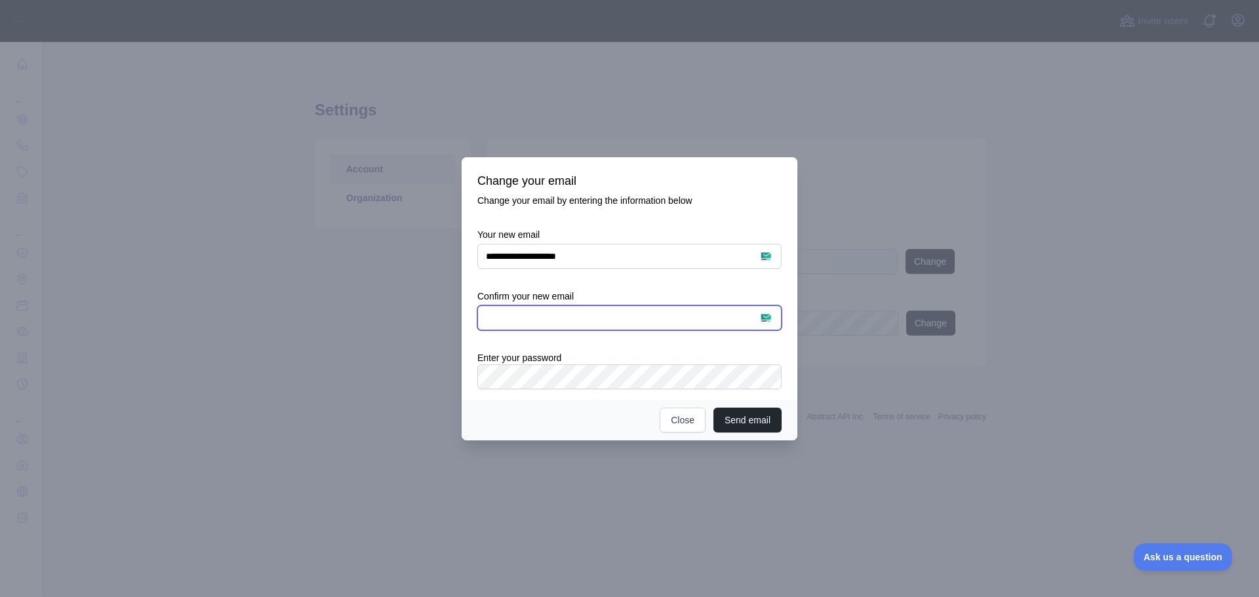
click at [766, 324] on input "text" at bounding box center [629, 317] width 304 height 25
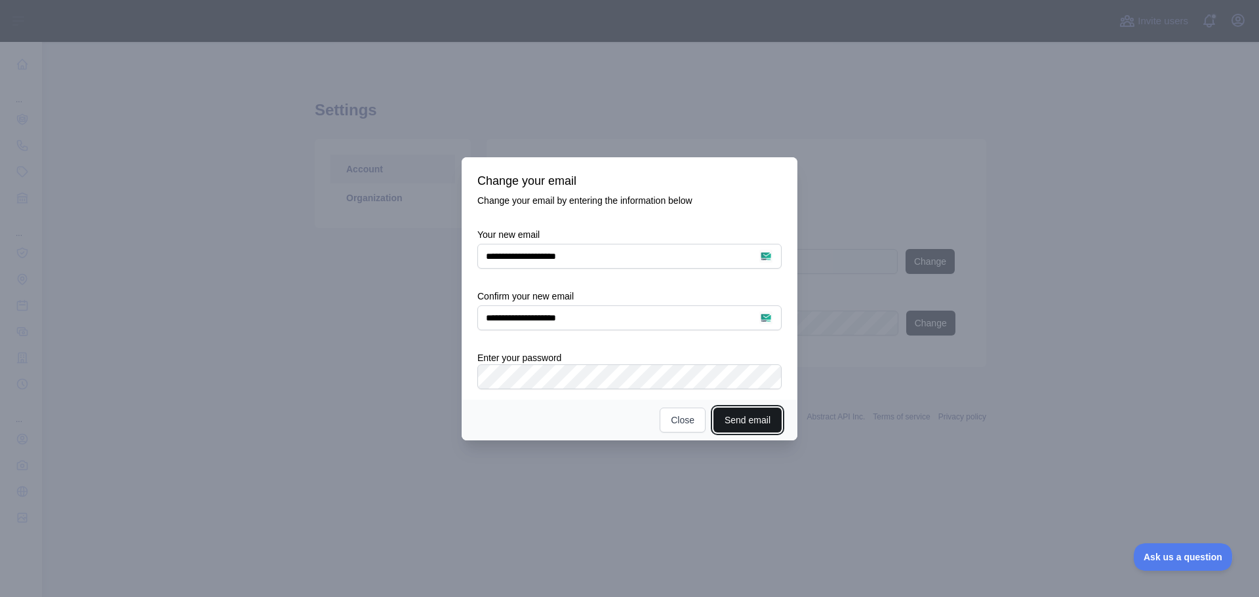
click at [747, 412] on button "Send email" at bounding box center [747, 420] width 68 height 25
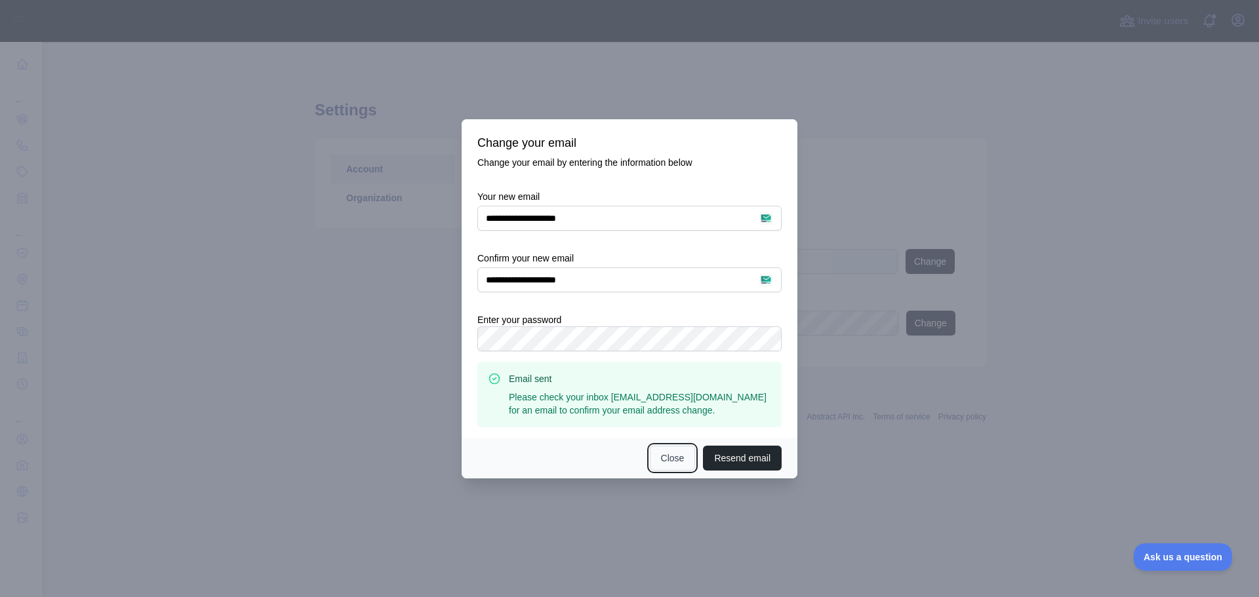
click at [669, 460] on button "Close" at bounding box center [673, 458] width 46 height 25
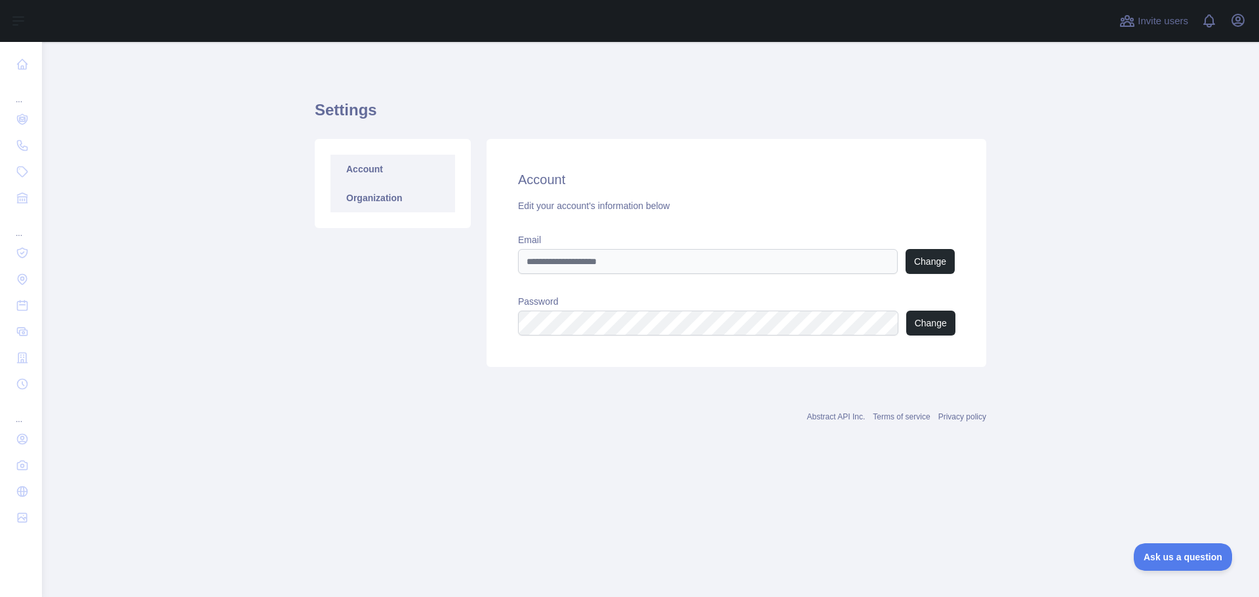
click at [363, 191] on link "Organization" at bounding box center [392, 198] width 125 height 29
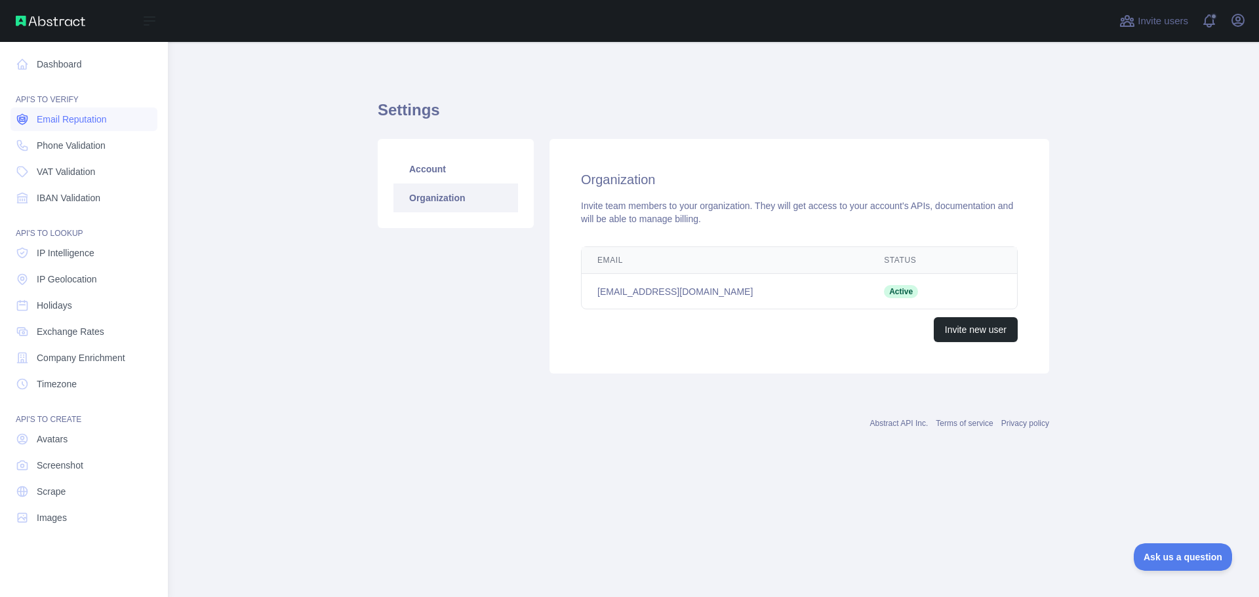
click at [55, 123] on span "Email Reputation" at bounding box center [72, 119] width 70 height 13
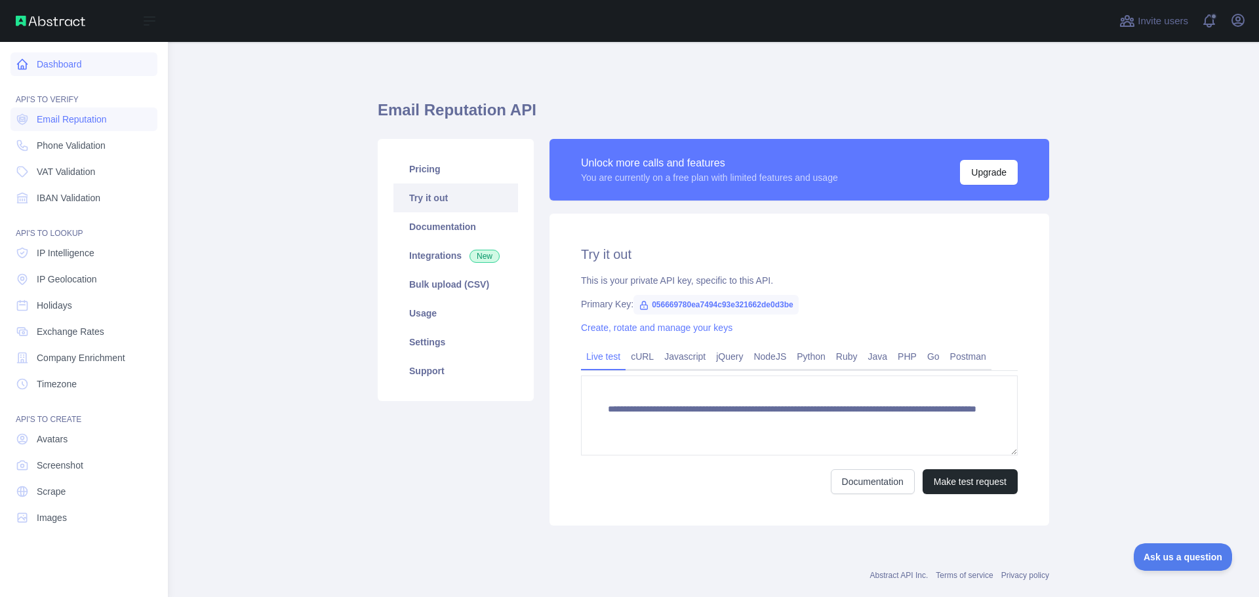
click at [45, 64] on link "Dashboard" at bounding box center [83, 64] width 147 height 24
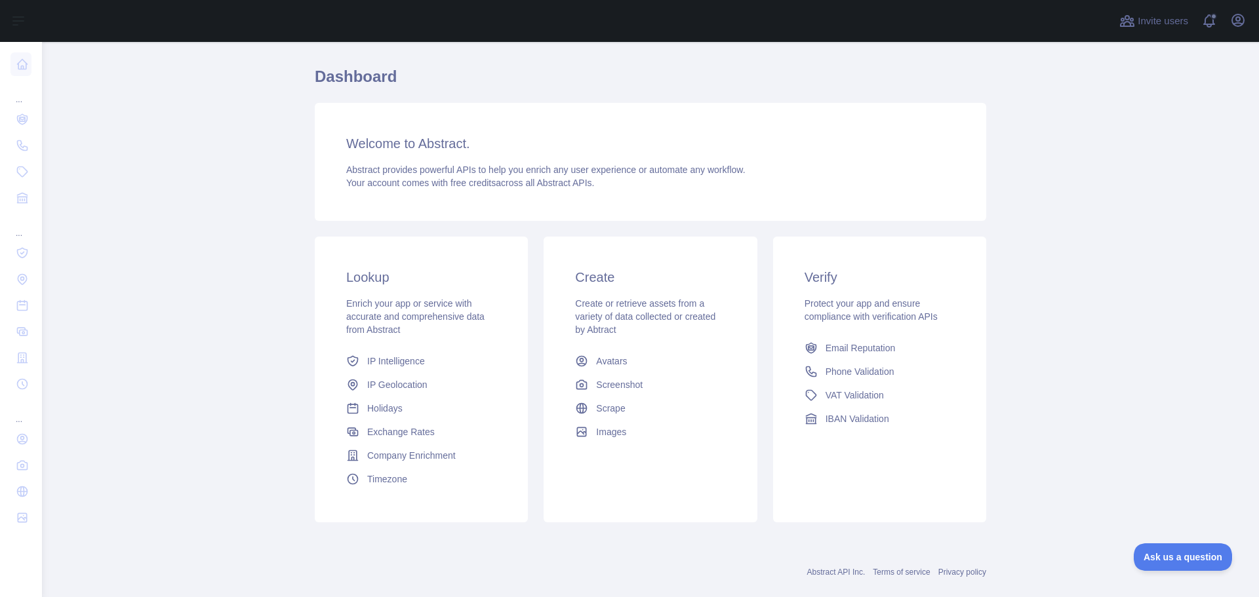
scroll to position [56, 0]
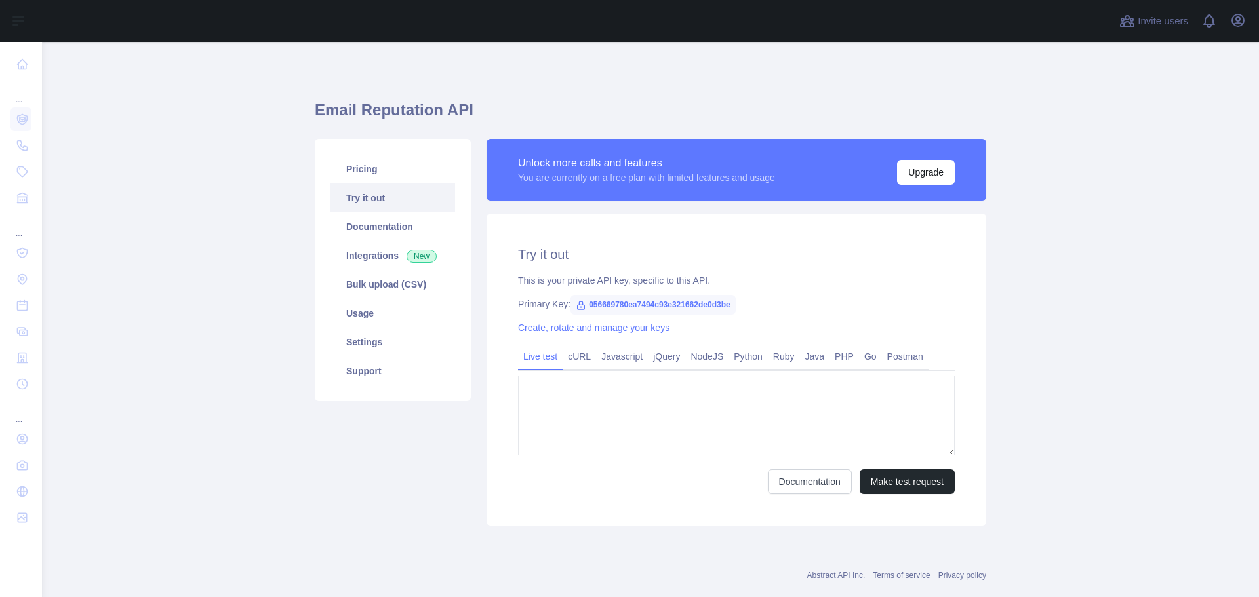
type textarea "**********"
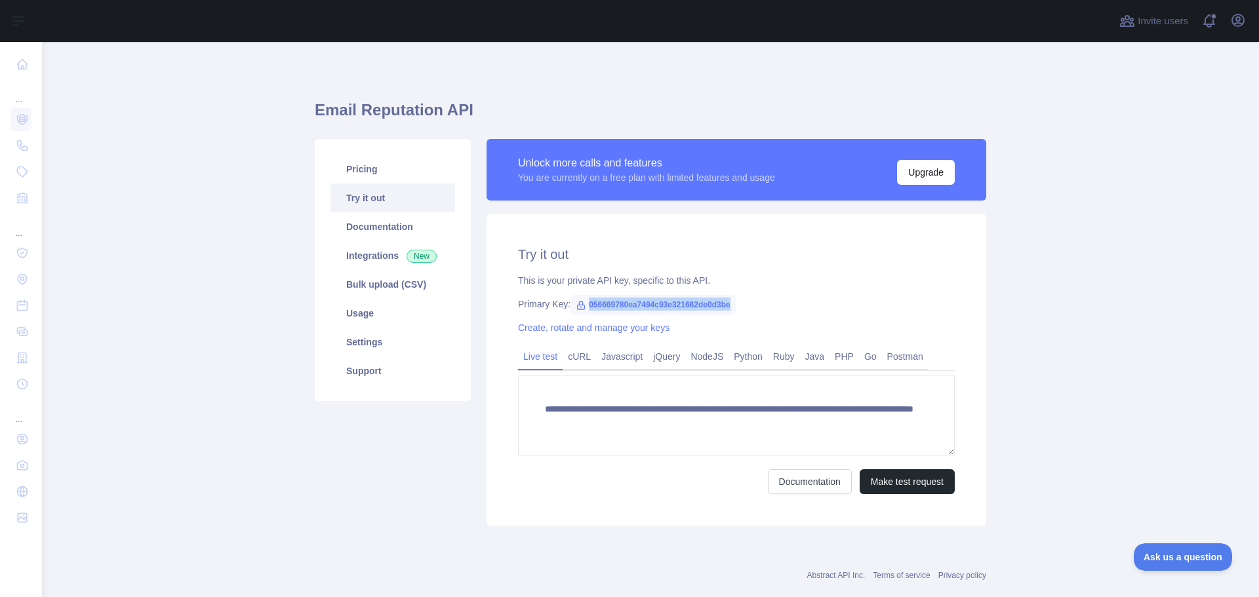
copy span "056669780ea7494c93e321662de0d3be"
drag, startPoint x: 723, startPoint y: 306, endPoint x: 583, endPoint y: 305, distance: 140.3
click at [583, 305] on span "056669780ea7494c93e321662de0d3be" at bounding box center [652, 305] width 165 height 20
click at [892, 484] on button "Make test request" at bounding box center [906, 481] width 95 height 25
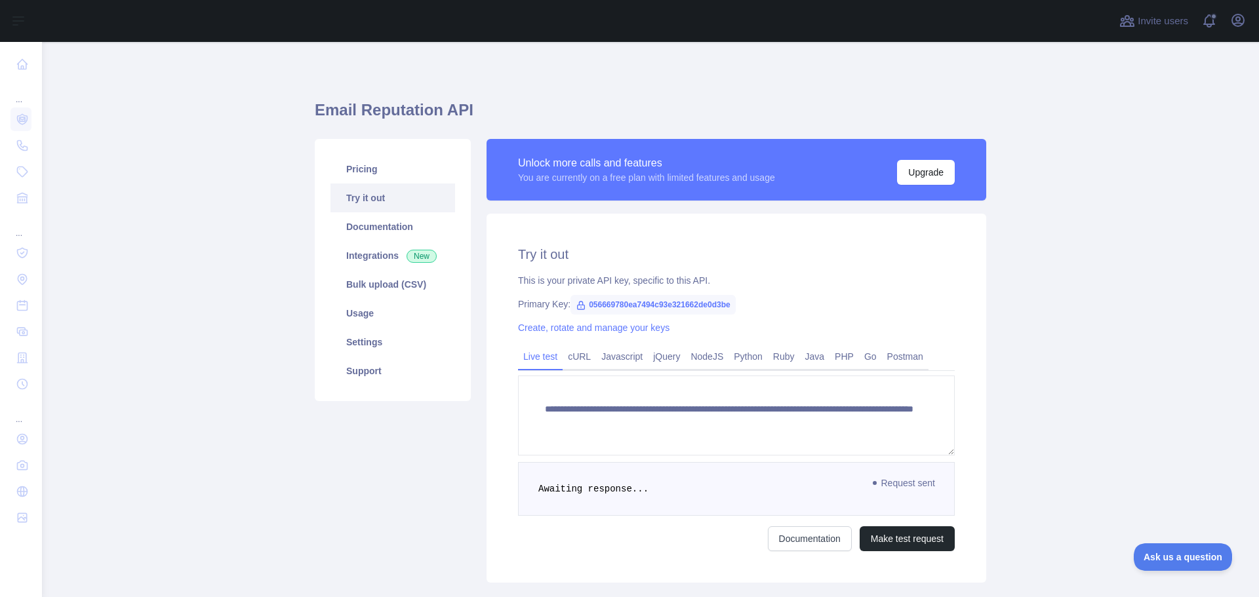
click at [458, 516] on div "Pricing Try it out Documentation Integrations New Bulk upload (CSV) Usage Setti…" at bounding box center [393, 361] width 172 height 444
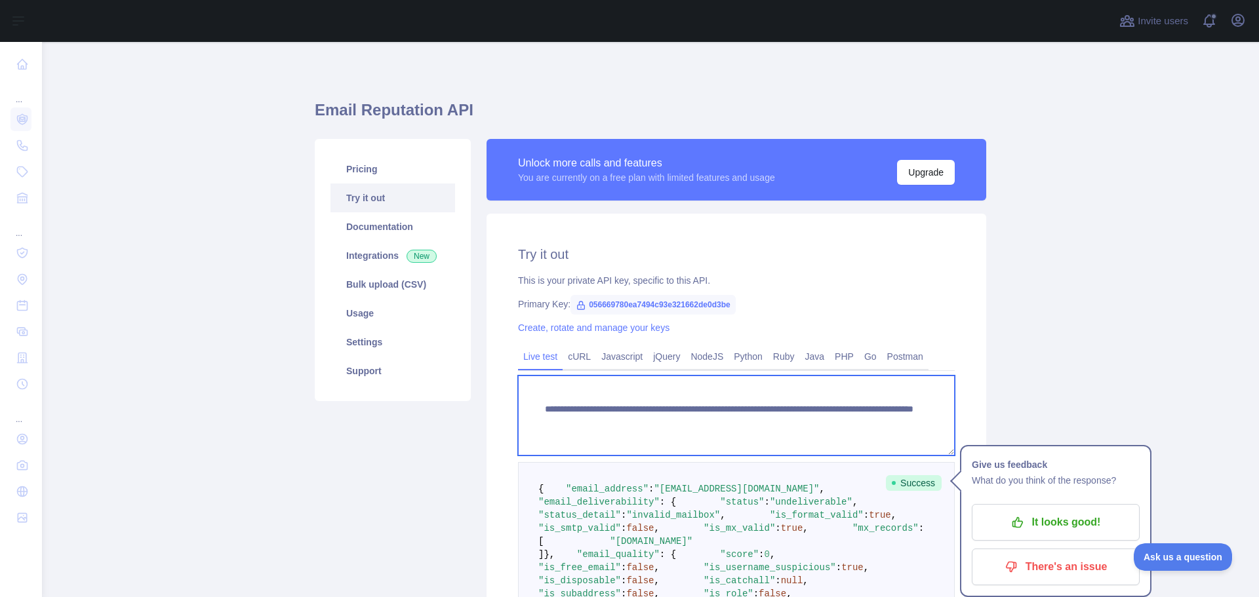
drag, startPoint x: 835, startPoint y: 422, endPoint x: 540, endPoint y: 408, distance: 294.7
click at [540, 408] on textarea "**********" at bounding box center [736, 416] width 437 height 80
click at [796, 420] on textarea "**********" at bounding box center [736, 416] width 437 height 80
click at [878, 425] on textarea "**********" at bounding box center [736, 416] width 437 height 80
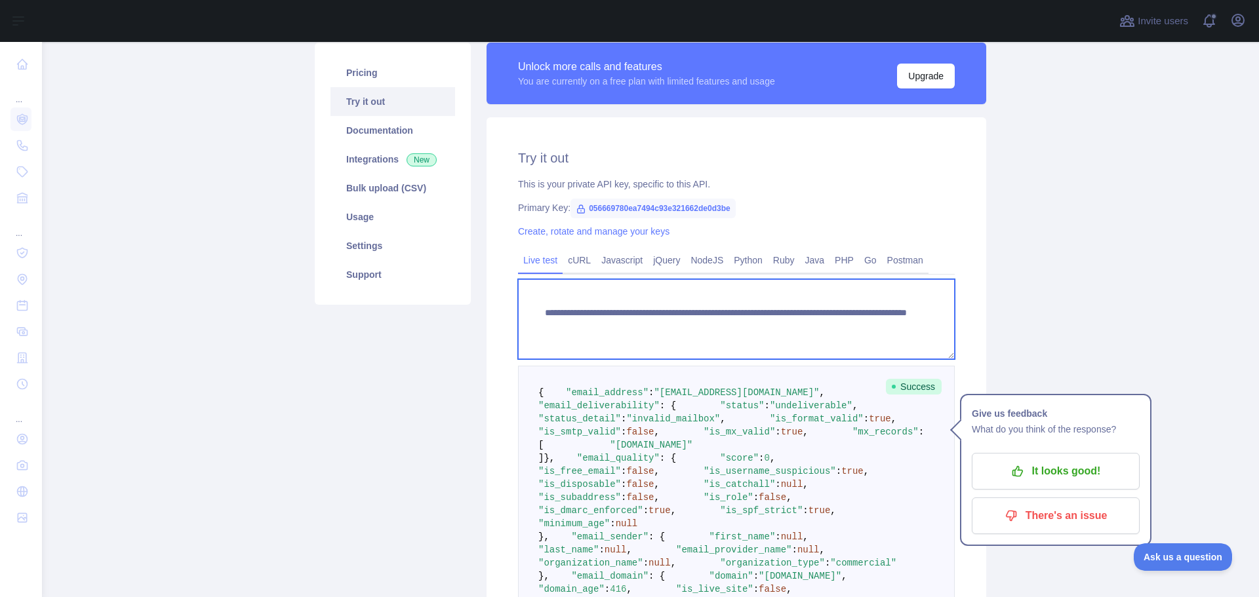
scroll to position [131, 0]
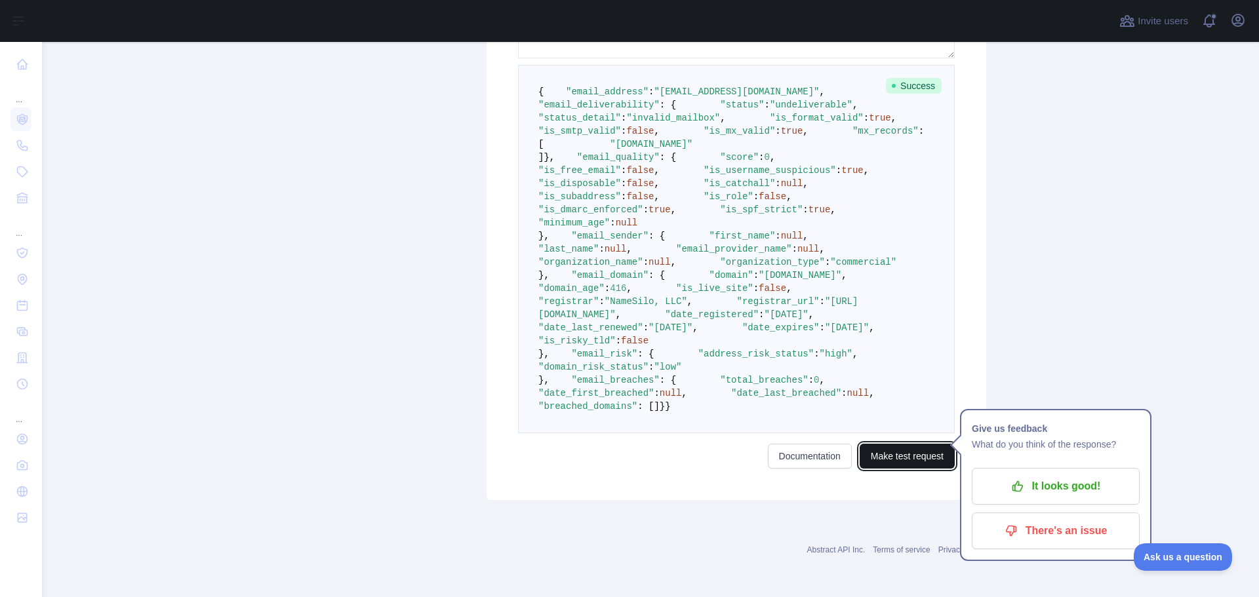
click at [879, 462] on button "Make test request" at bounding box center [906, 456] width 95 height 25
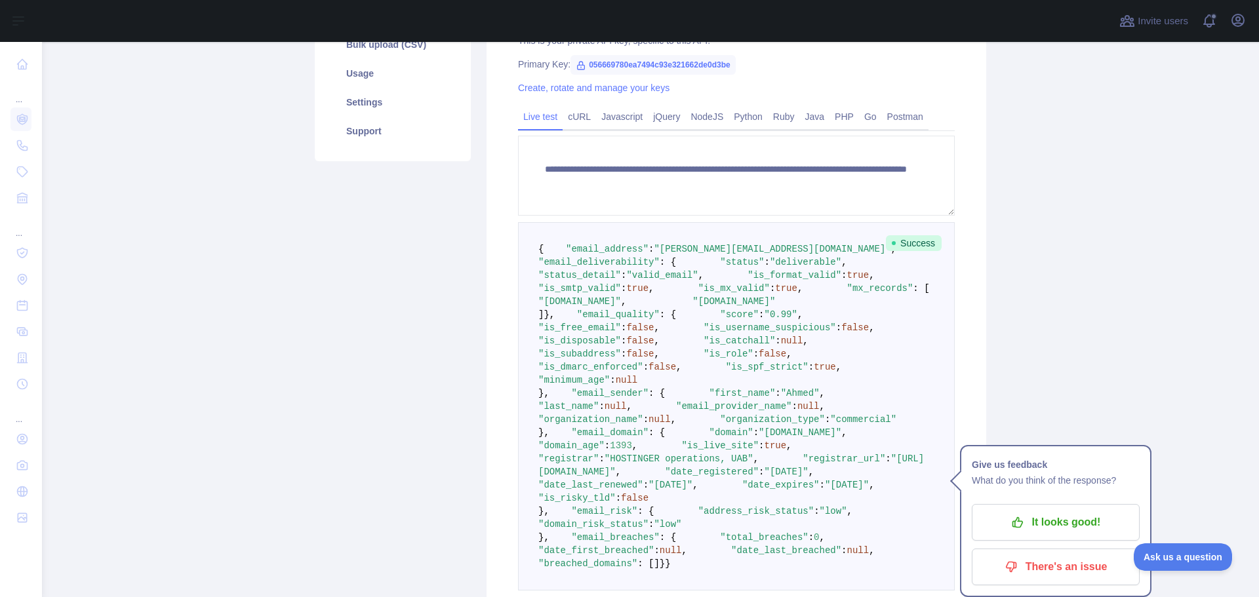
scroll to position [174, 0]
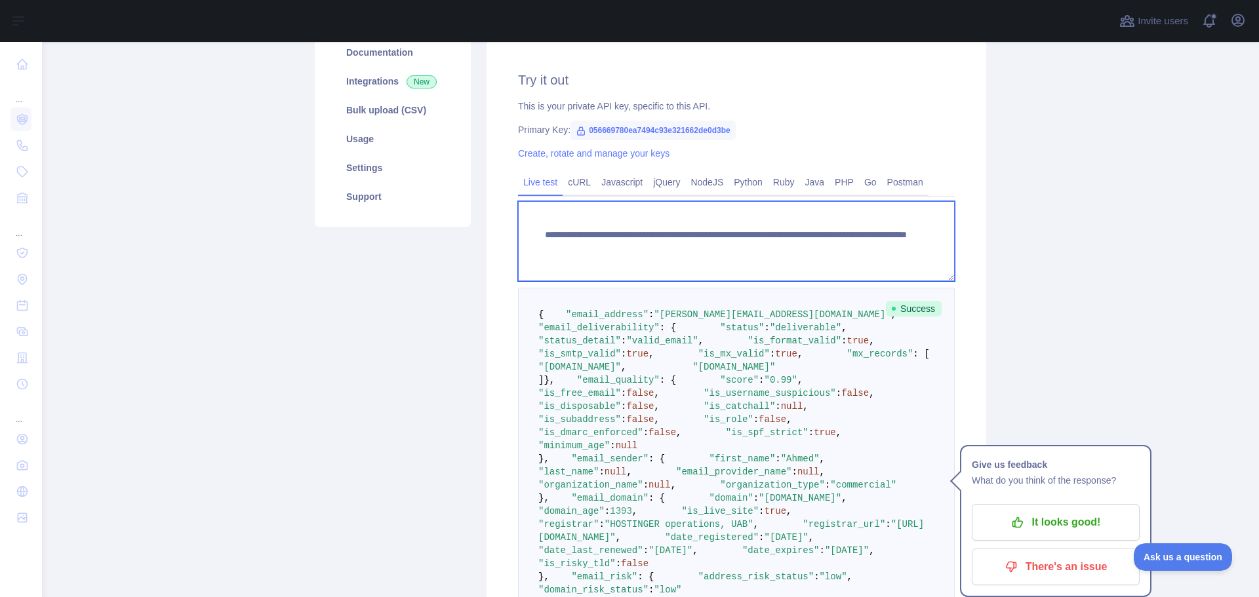
click at [798, 250] on textarea "**********" at bounding box center [736, 241] width 437 height 80
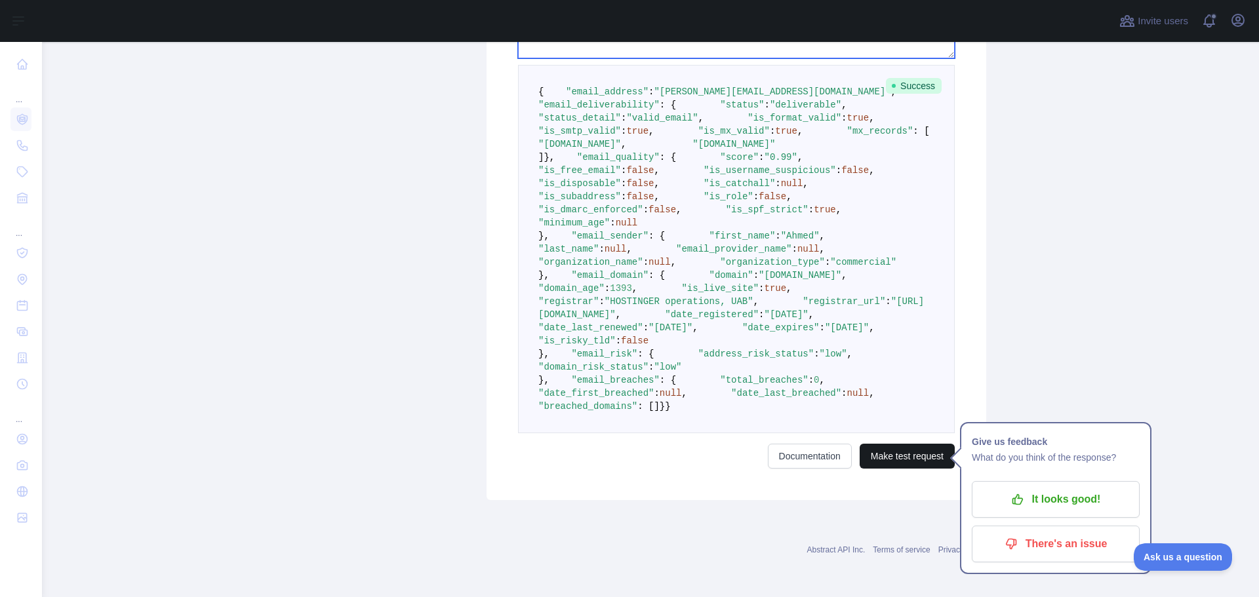
type textarea "**********"
click at [886, 452] on button "Make test request" at bounding box center [906, 456] width 95 height 25
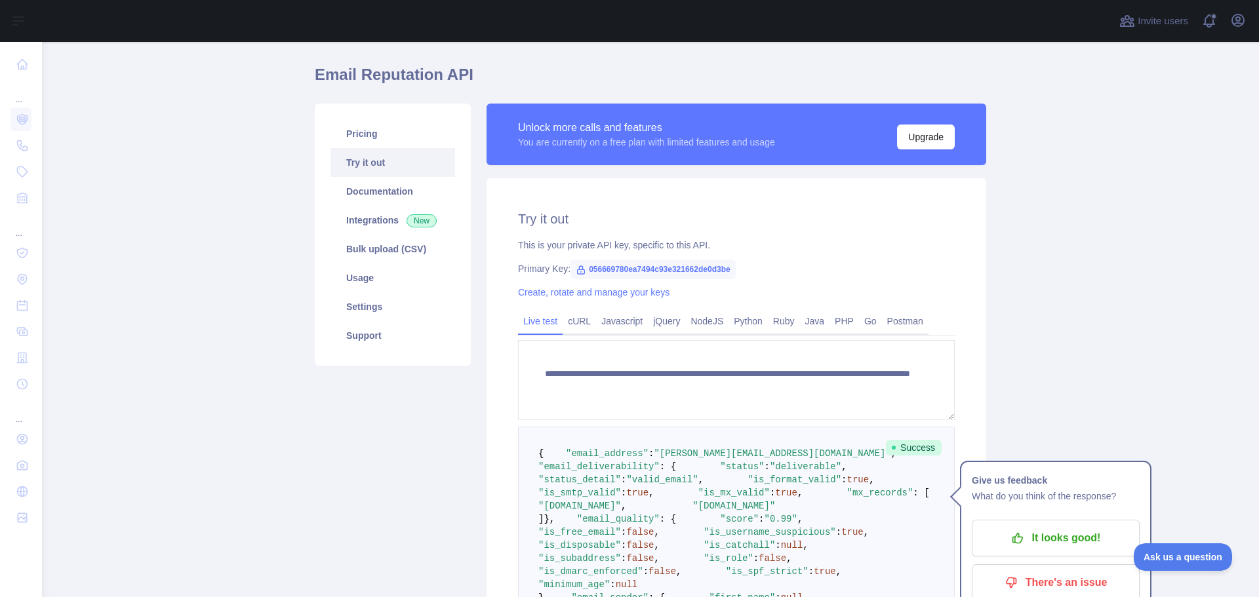
scroll to position [0, 0]
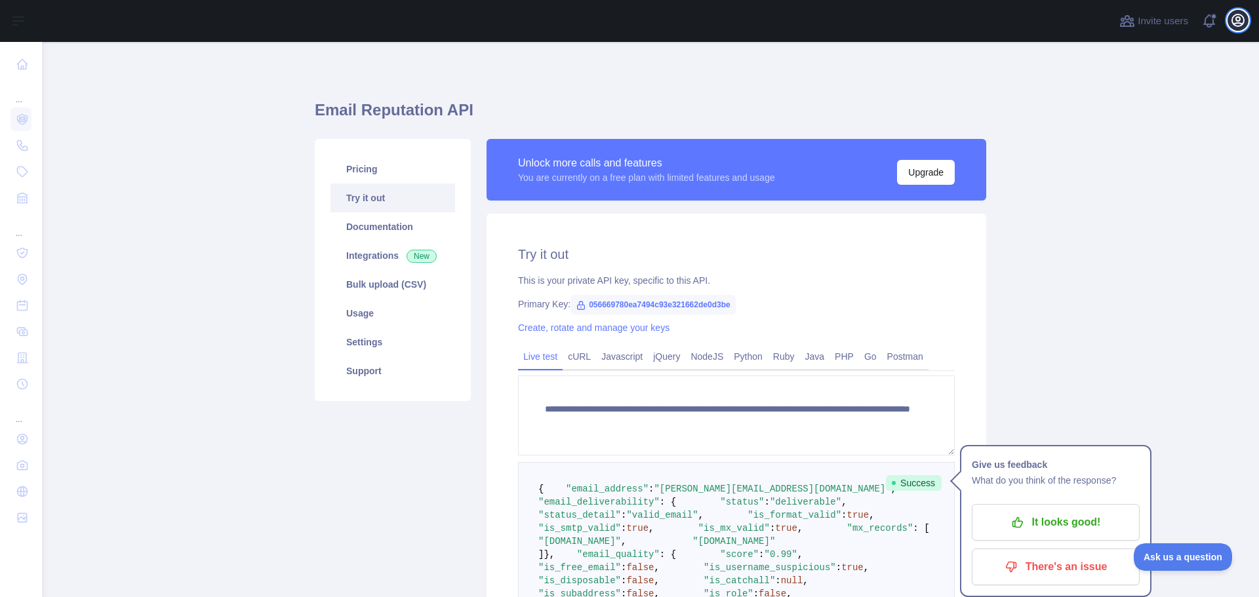
click at [1244, 19] on icon "button" at bounding box center [1238, 20] width 16 height 16
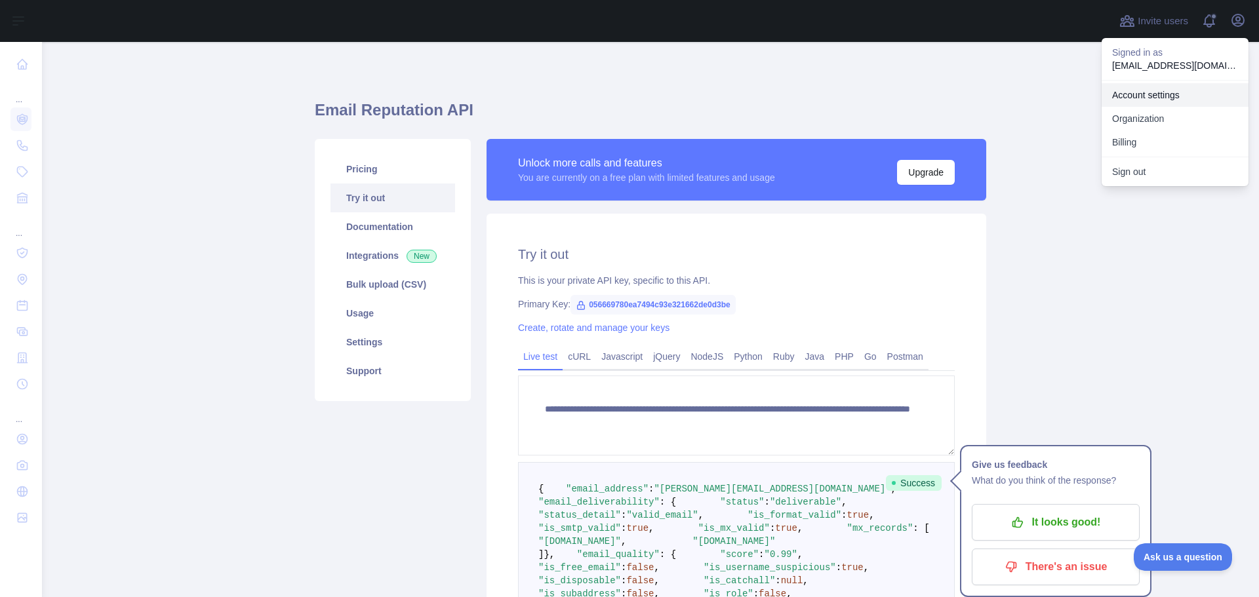
click at [1137, 99] on link "Account settings" at bounding box center [1174, 95] width 147 height 24
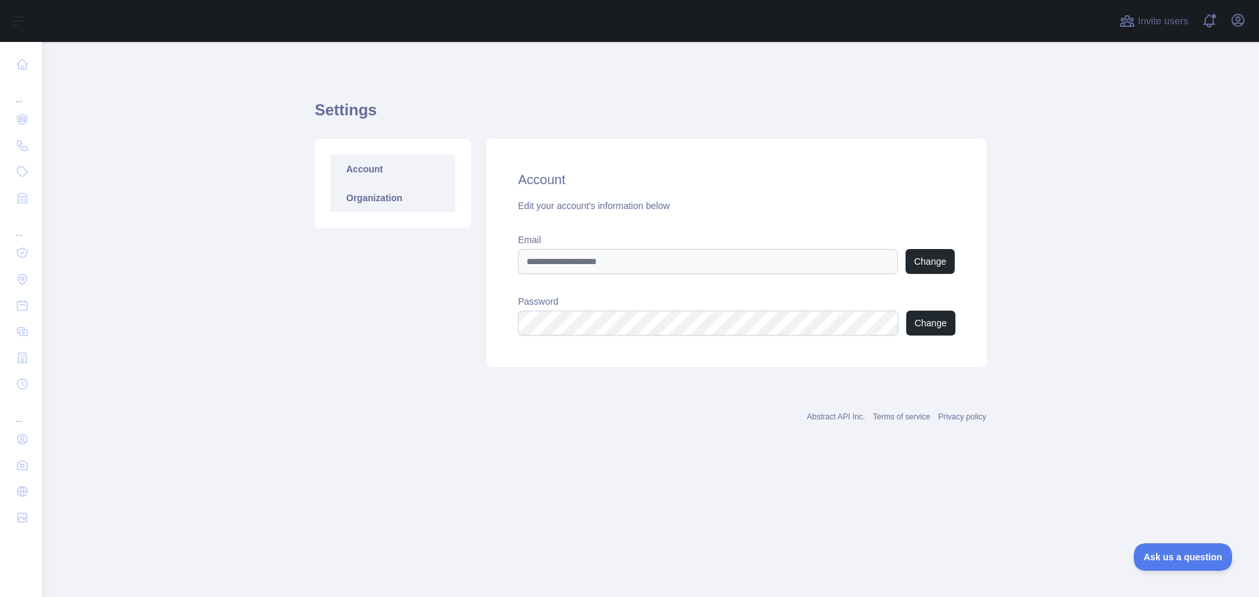
click at [356, 203] on link "Organization" at bounding box center [392, 198] width 125 height 29
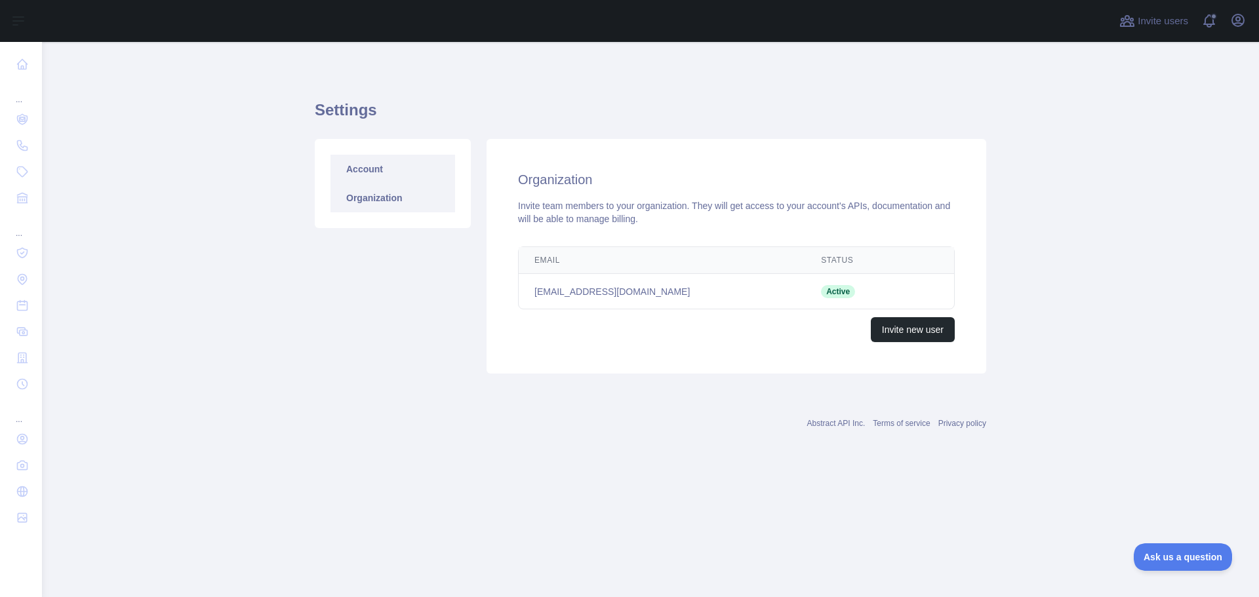
click at [380, 176] on link "Account" at bounding box center [392, 169] width 125 height 29
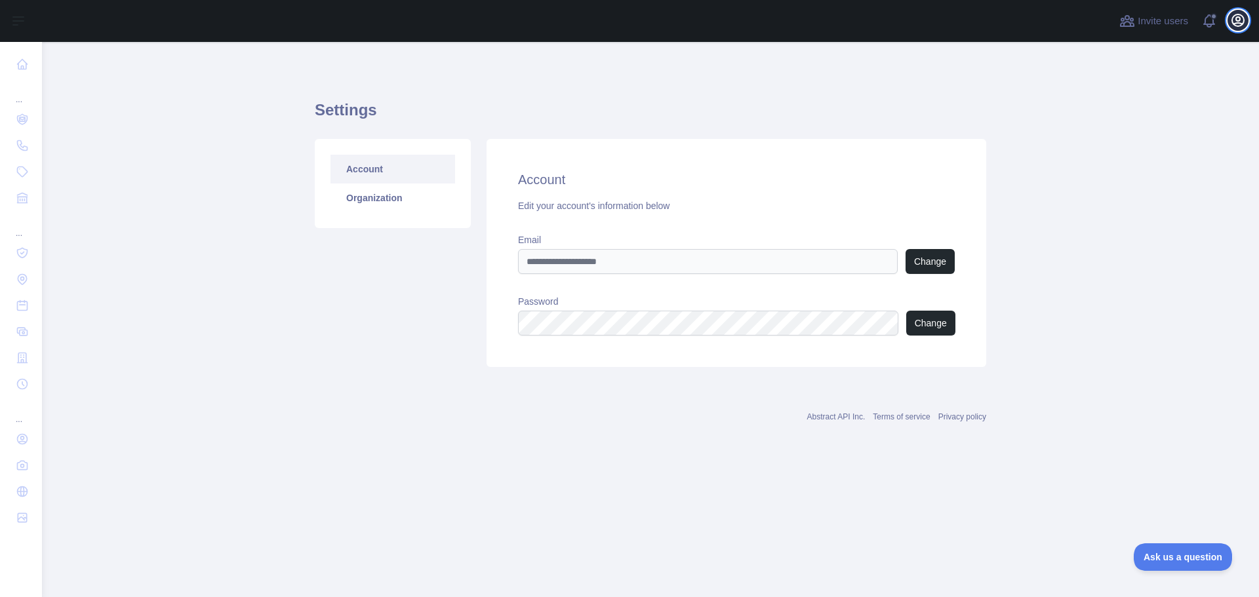
click at [1231, 21] on icon "button" at bounding box center [1238, 20] width 16 height 16
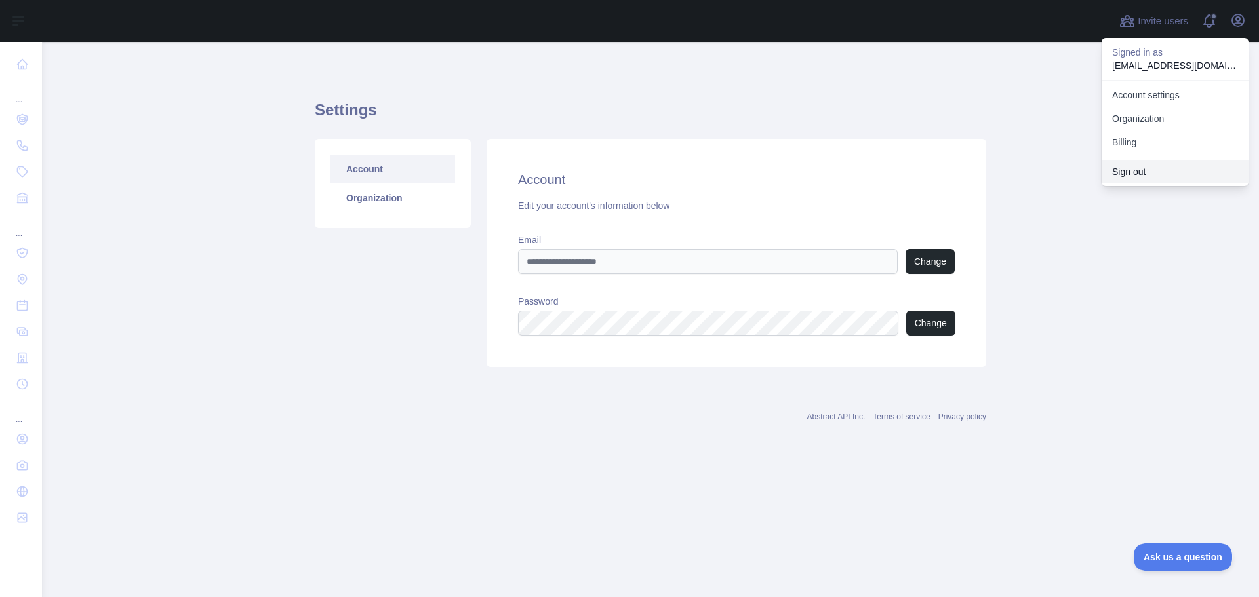
click at [1127, 172] on button "Sign out" at bounding box center [1174, 172] width 147 height 24
